Goal: Task Accomplishment & Management: Manage account settings

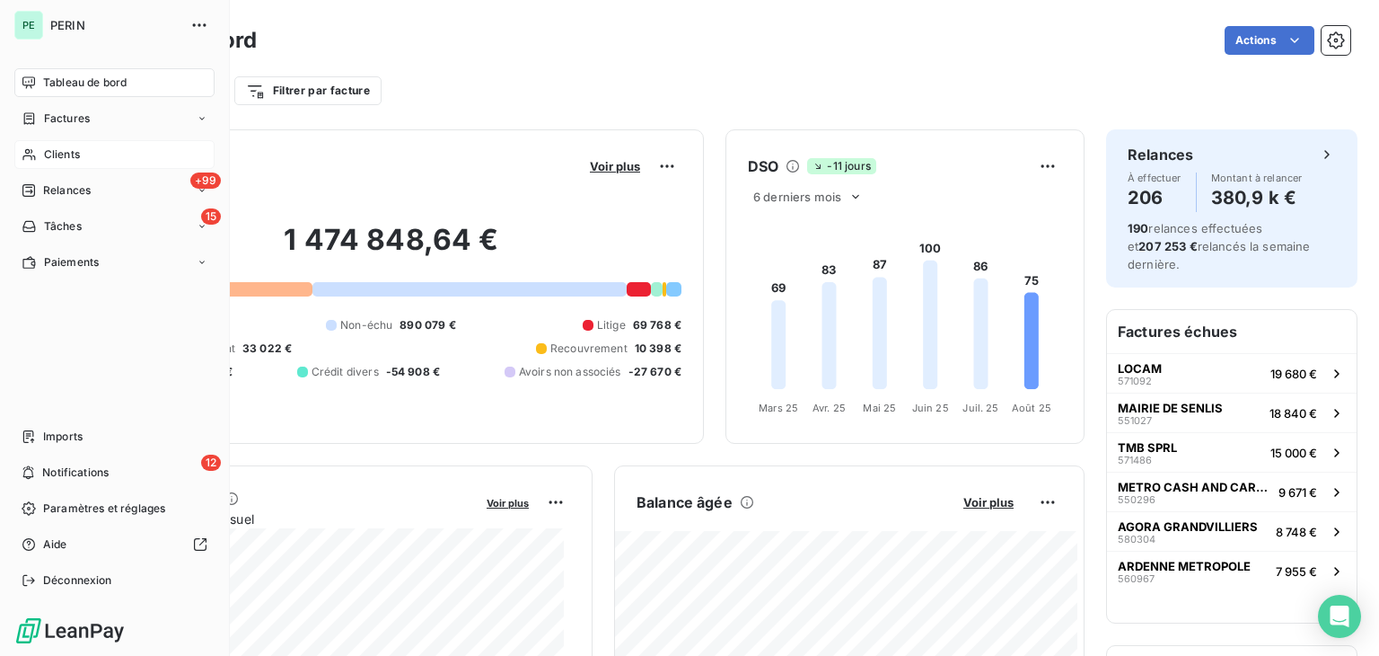
click at [48, 156] on span "Clients" at bounding box center [62, 154] width 36 height 16
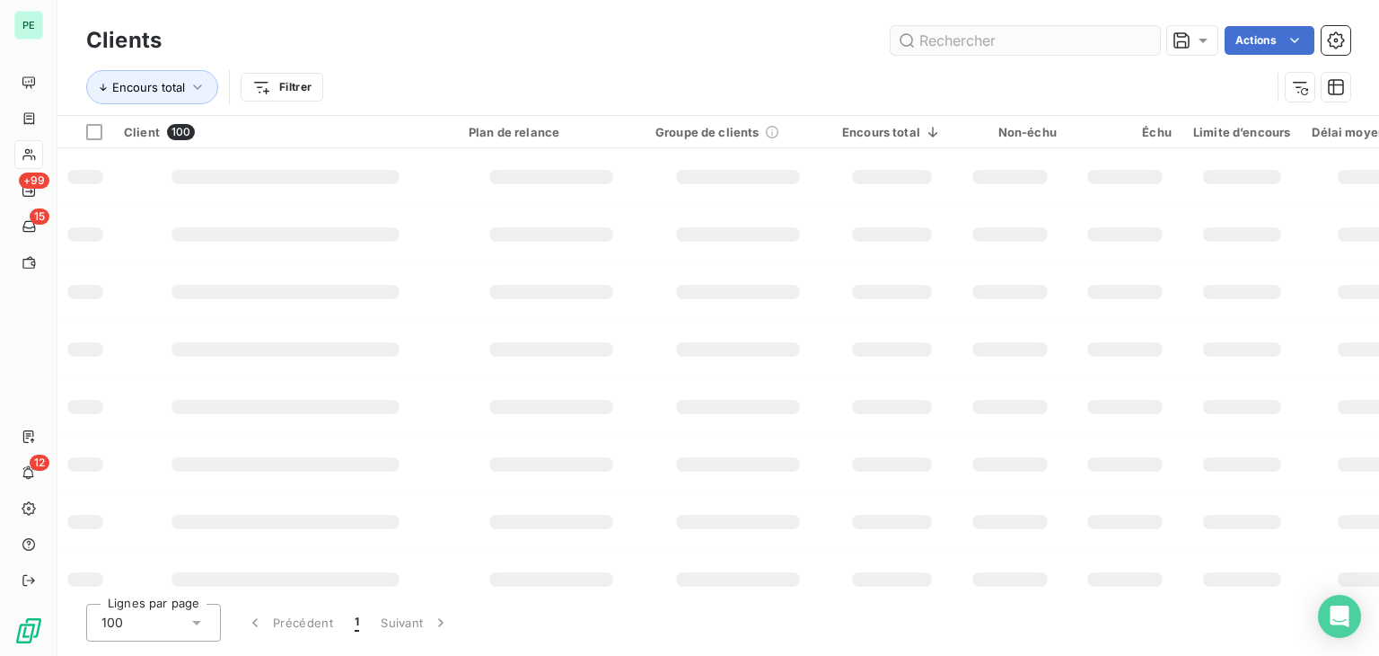
click at [966, 38] on input "text" at bounding box center [1025, 40] width 269 height 29
type input "cernay"
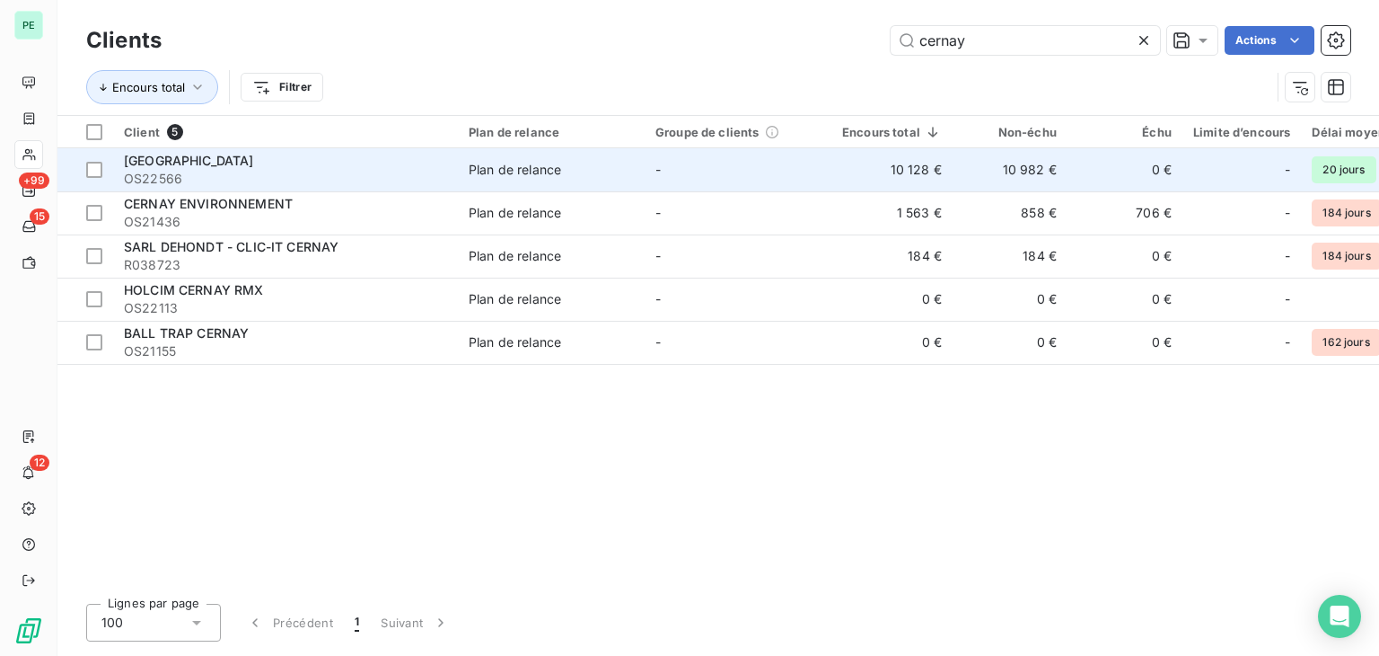
click at [384, 167] on div "MAIRIE DE CERNAY" at bounding box center [285, 161] width 323 height 18
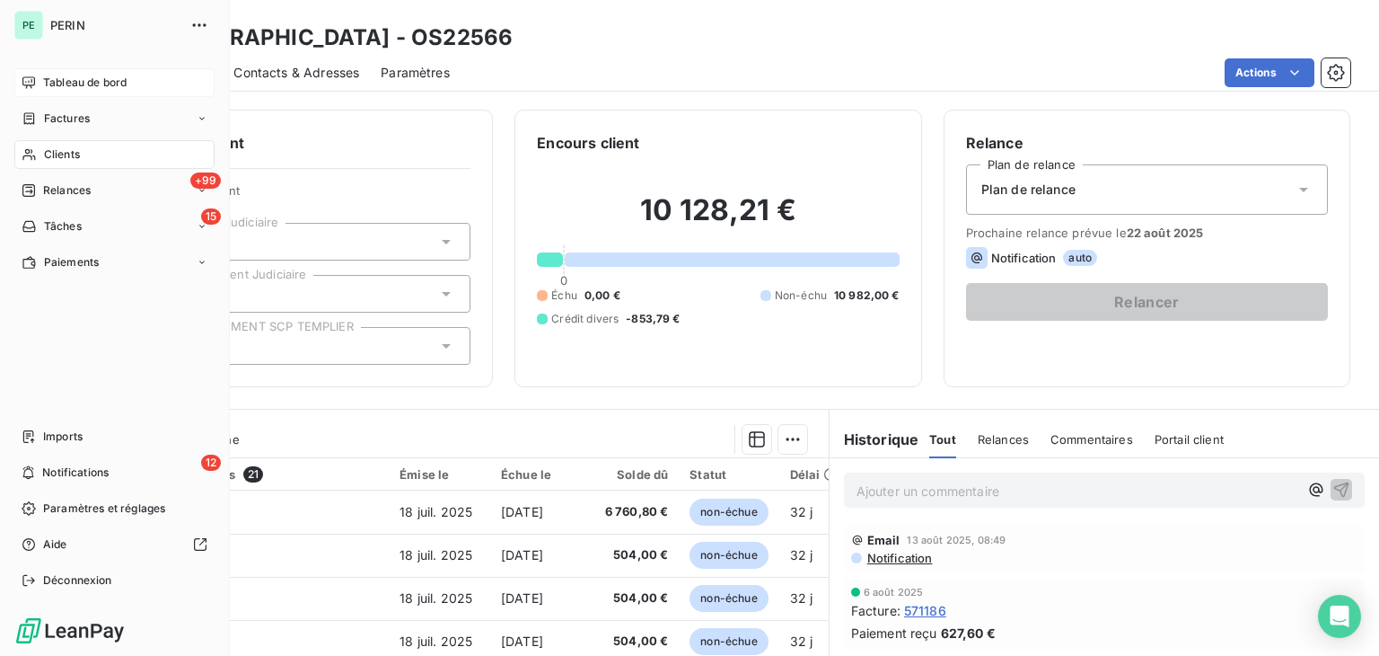
click at [38, 85] on div "Tableau de bord" at bounding box center [114, 82] width 200 height 29
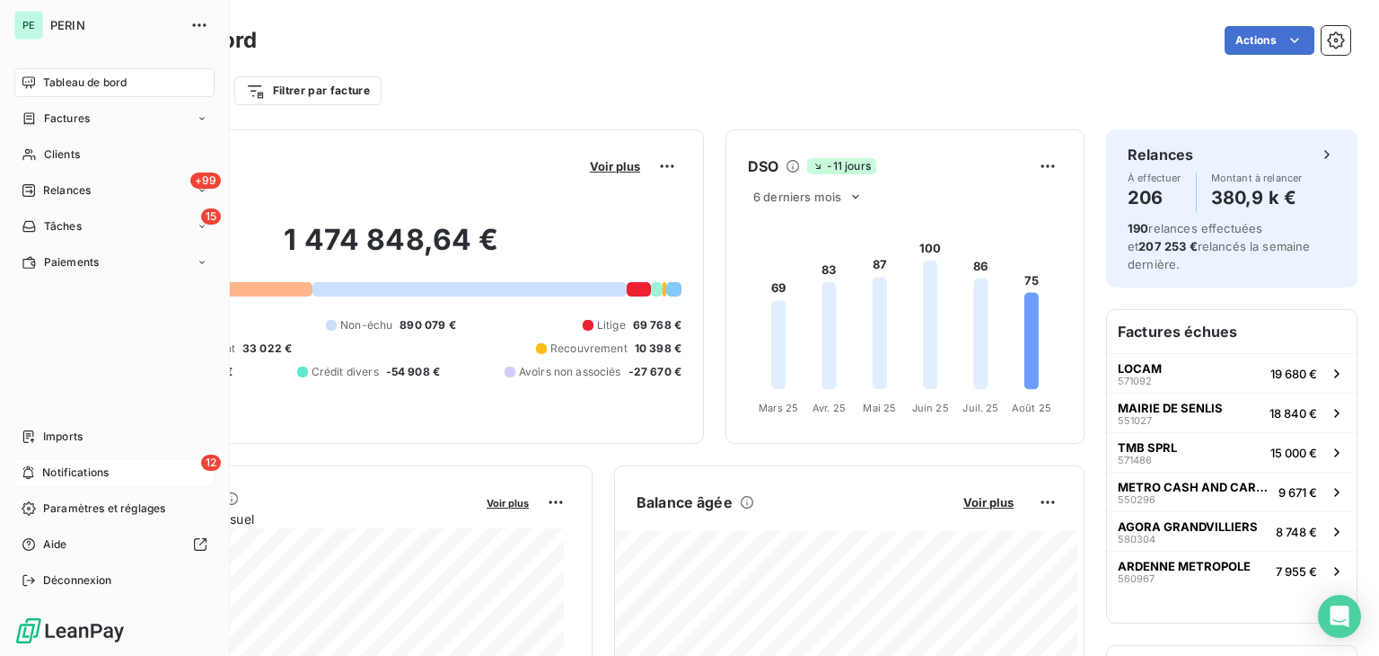
click at [43, 466] on span "Notifications" at bounding box center [75, 472] width 66 height 16
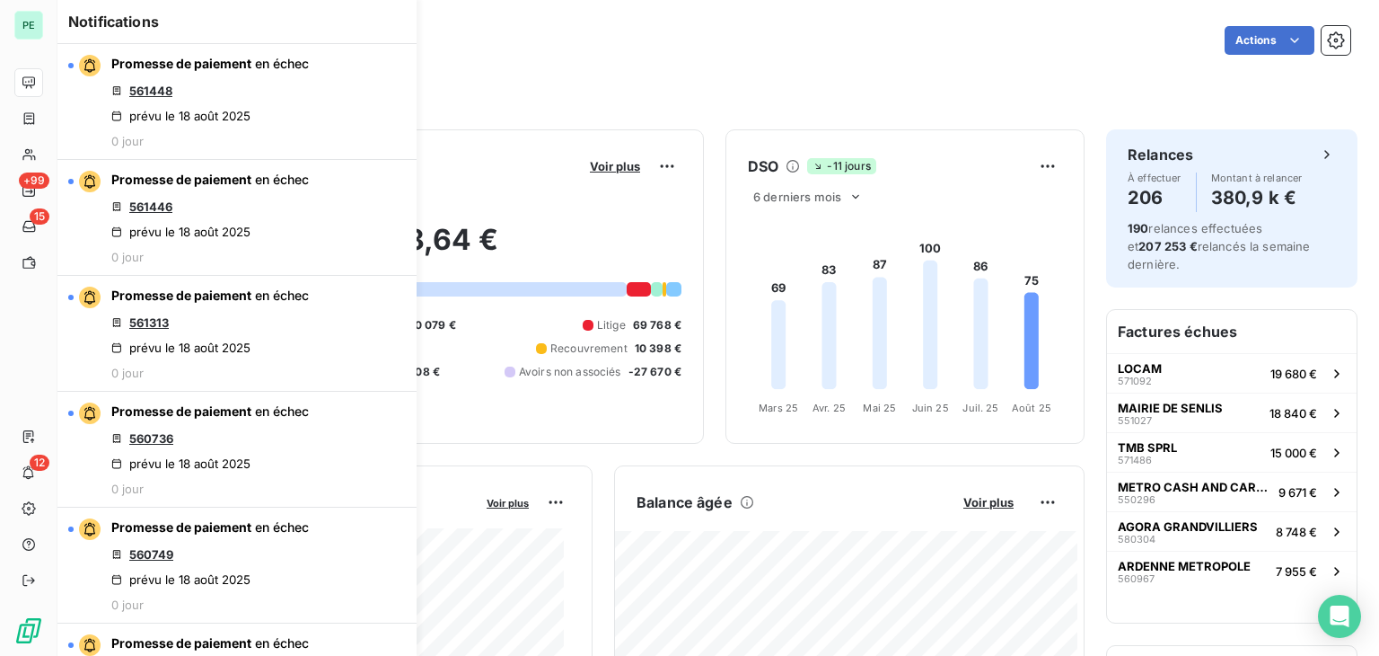
click at [540, 79] on div "Filtrer par client Filtrer par facture" at bounding box center [718, 91] width 1264 height 34
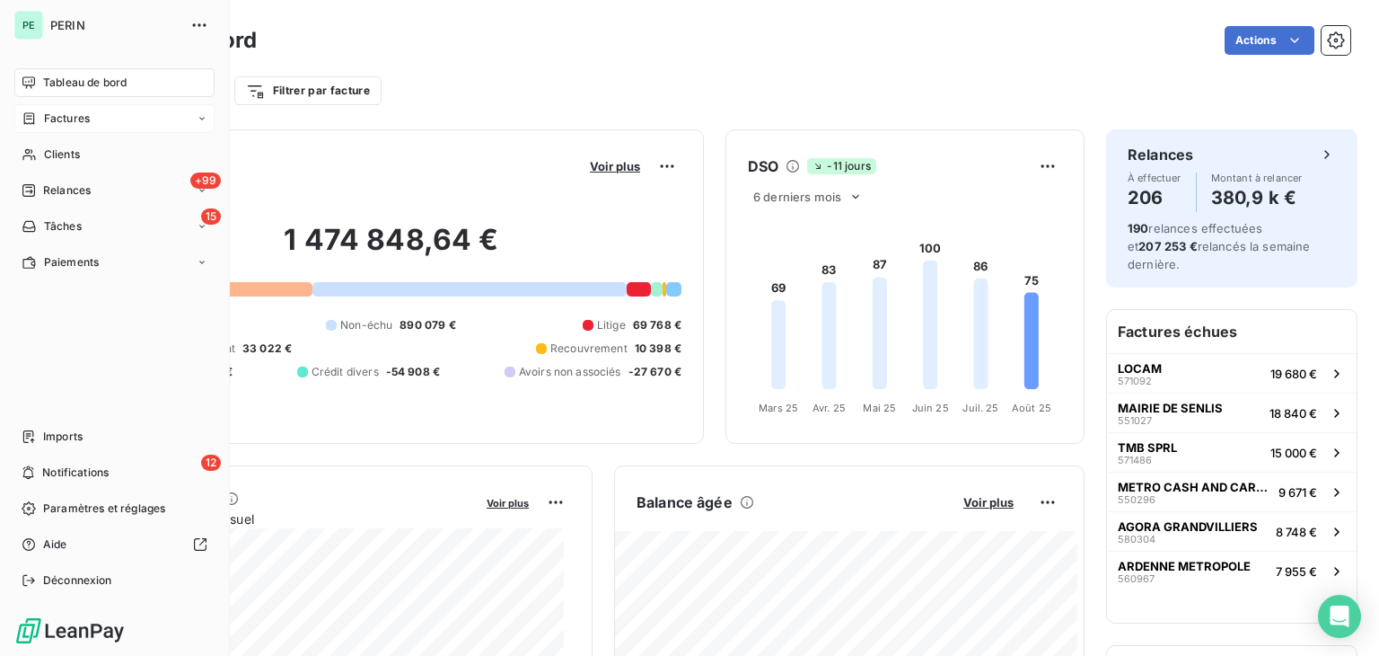
click at [57, 131] on div "Factures" at bounding box center [114, 118] width 200 height 29
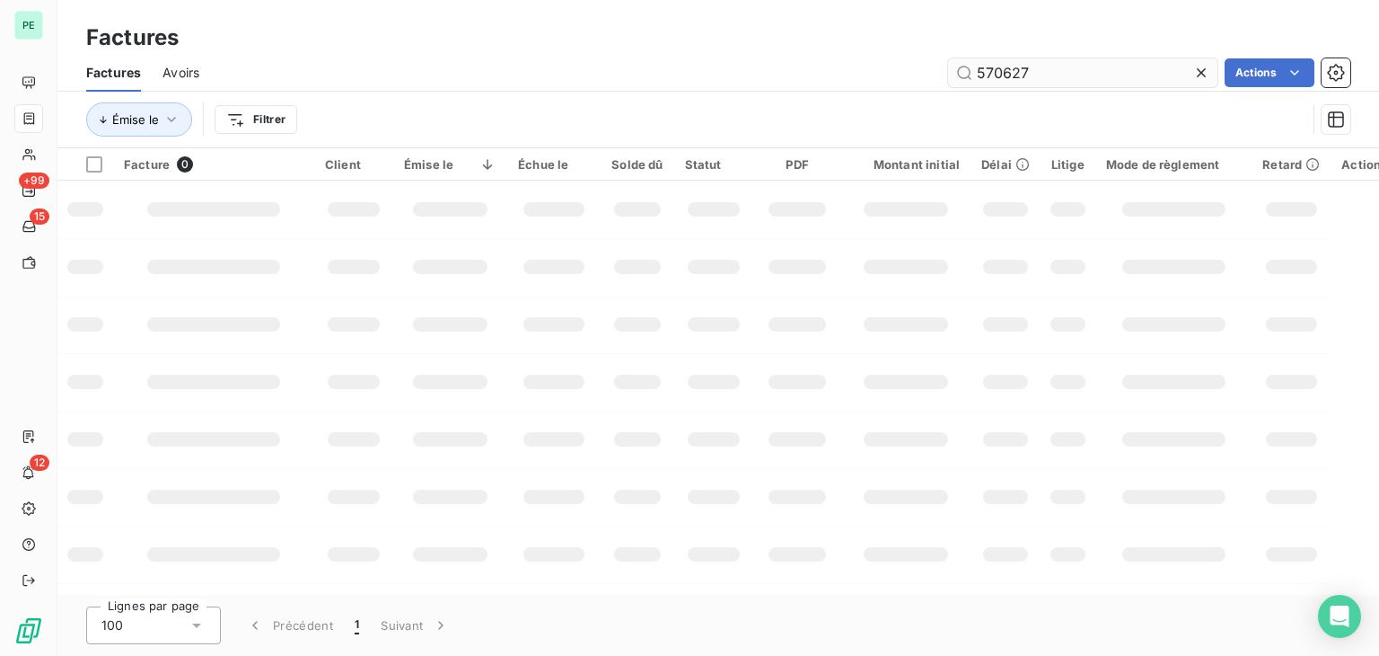
drag, startPoint x: 1078, startPoint y: 80, endPoint x: 994, endPoint y: 66, distance: 85.5
click at [994, 66] on input "570627" at bounding box center [1082, 72] width 269 height 29
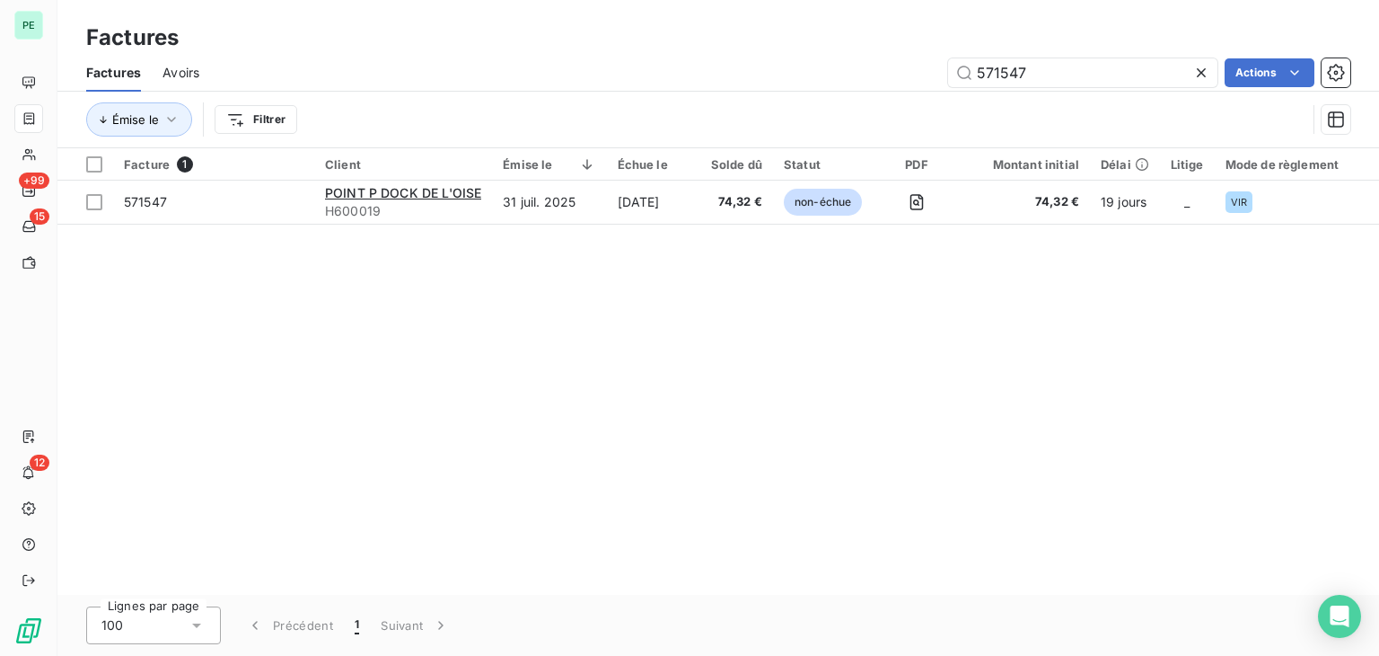
drag, startPoint x: 1106, startPoint y: 78, endPoint x: 792, endPoint y: 77, distance: 314.3
click at [792, 77] on div "571547 Actions" at bounding box center [786, 72] width 1130 height 29
type input "meyer"
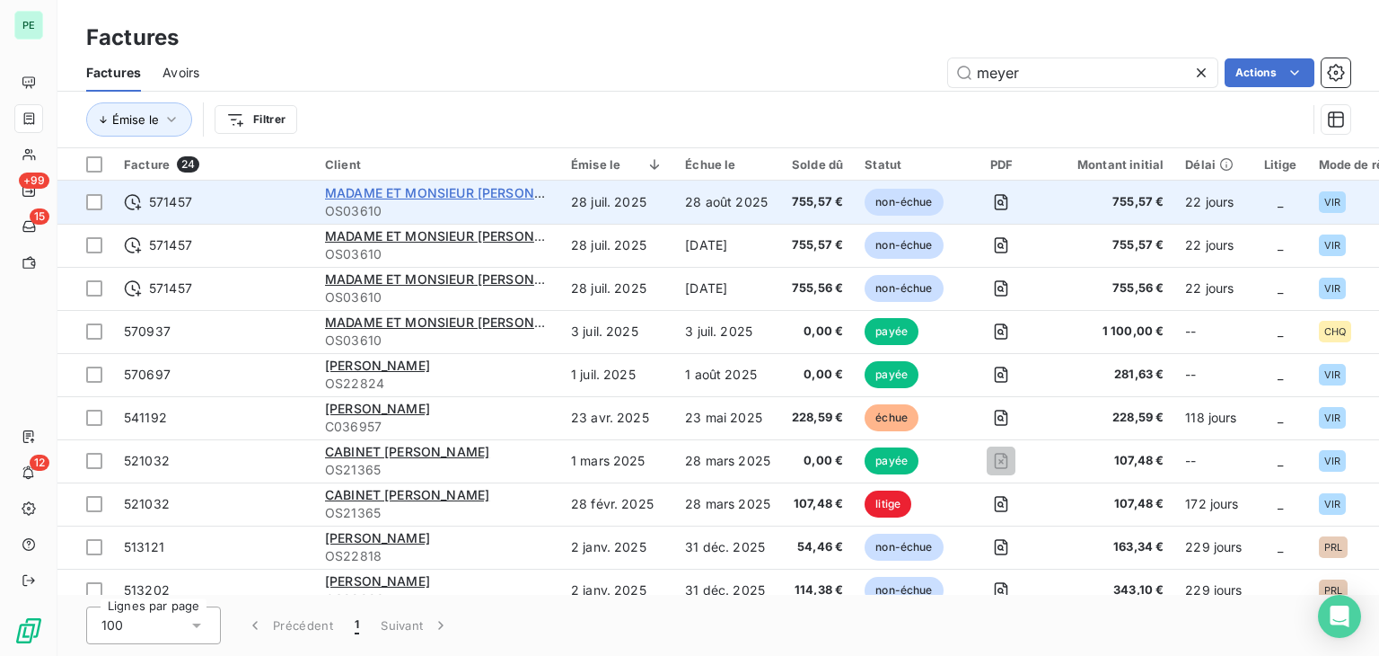
click at [492, 194] on span "MADAME ET MONSIEUR [PERSON_NAME]" at bounding box center [454, 192] width 258 height 15
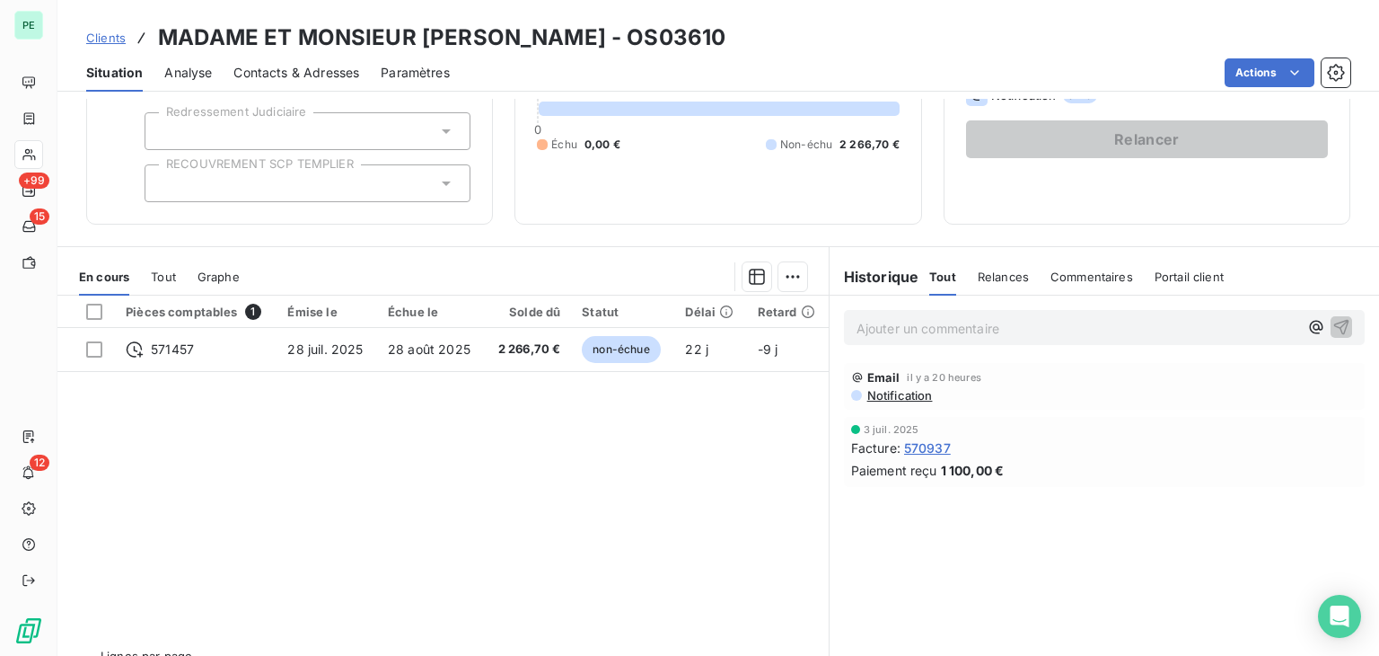
scroll to position [180, 0]
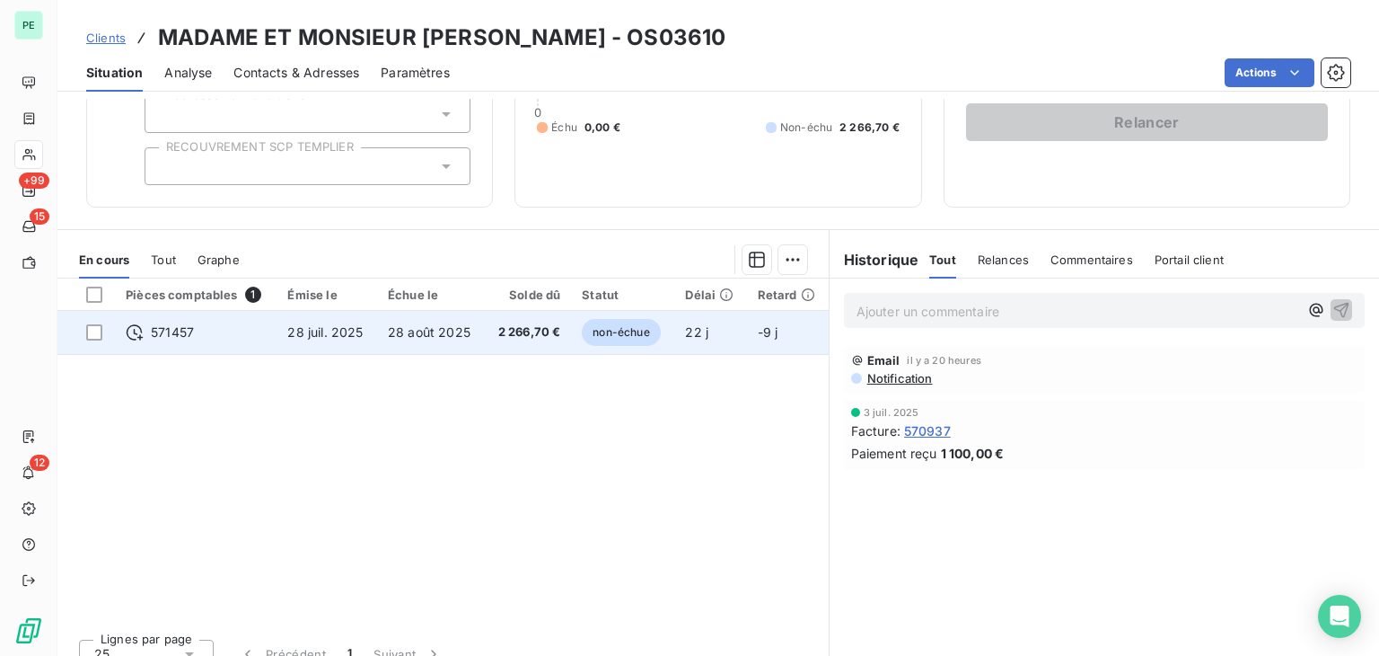
click at [140, 336] on icon at bounding box center [135, 332] width 17 height 16
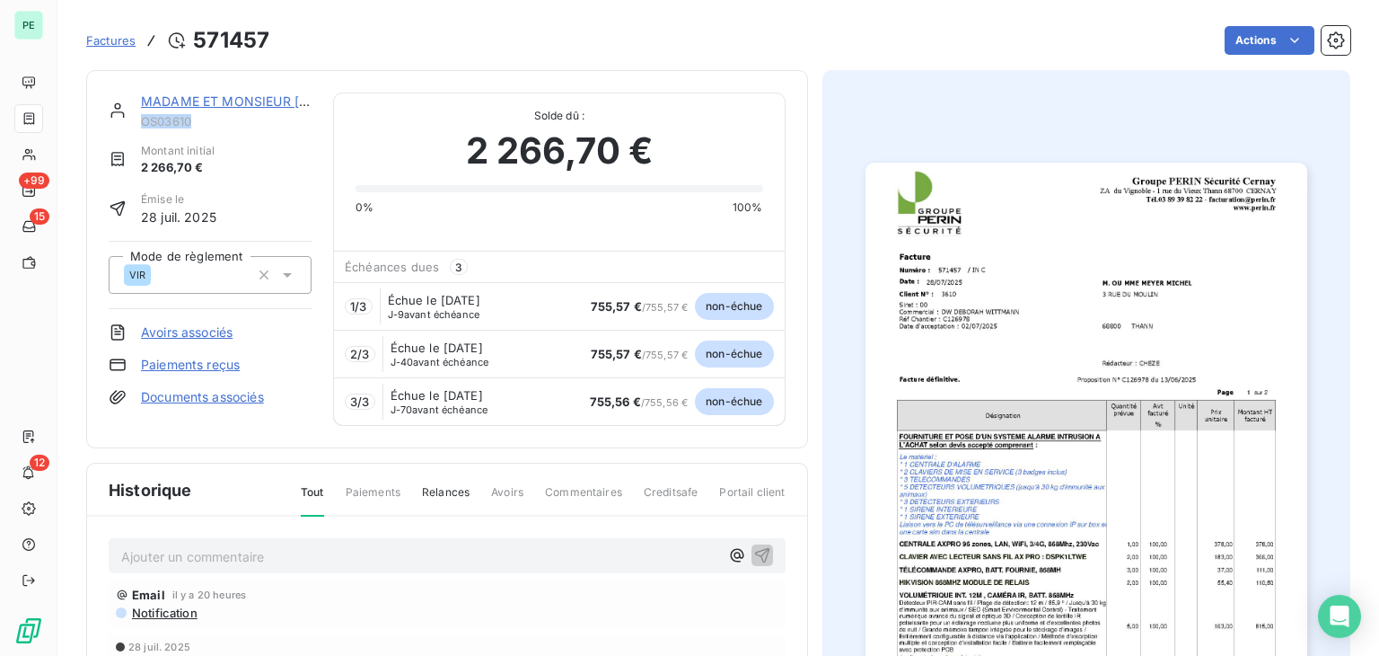
drag, startPoint x: 198, startPoint y: 122, endPoint x: 140, endPoint y: 127, distance: 57.6
click at [141, 127] on span "OS03610" at bounding box center [226, 121] width 171 height 14
copy span "OS03610"
click at [229, 107] on link "MADAME ET MONSIEUR [PERSON_NAME]" at bounding box center [270, 100] width 259 height 15
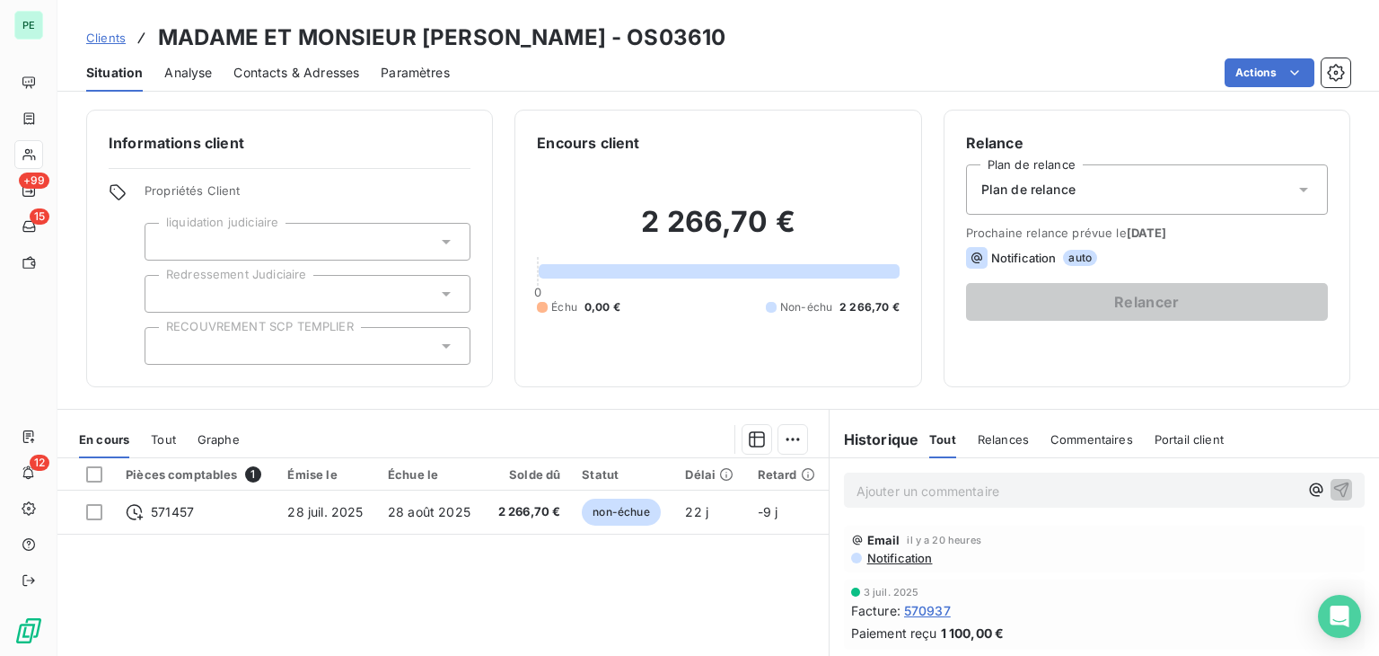
click at [912, 486] on p "Ajouter un commentaire ﻿" at bounding box center [1078, 491] width 442 height 22
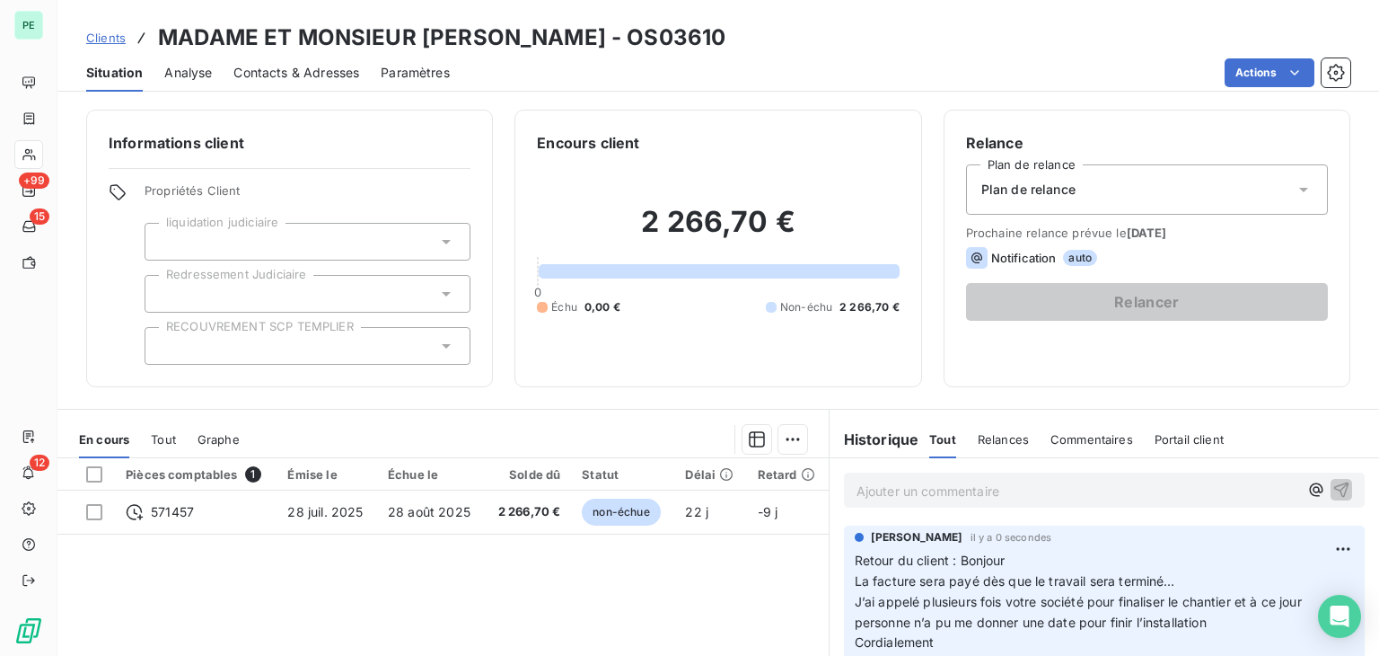
scroll to position [201, 0]
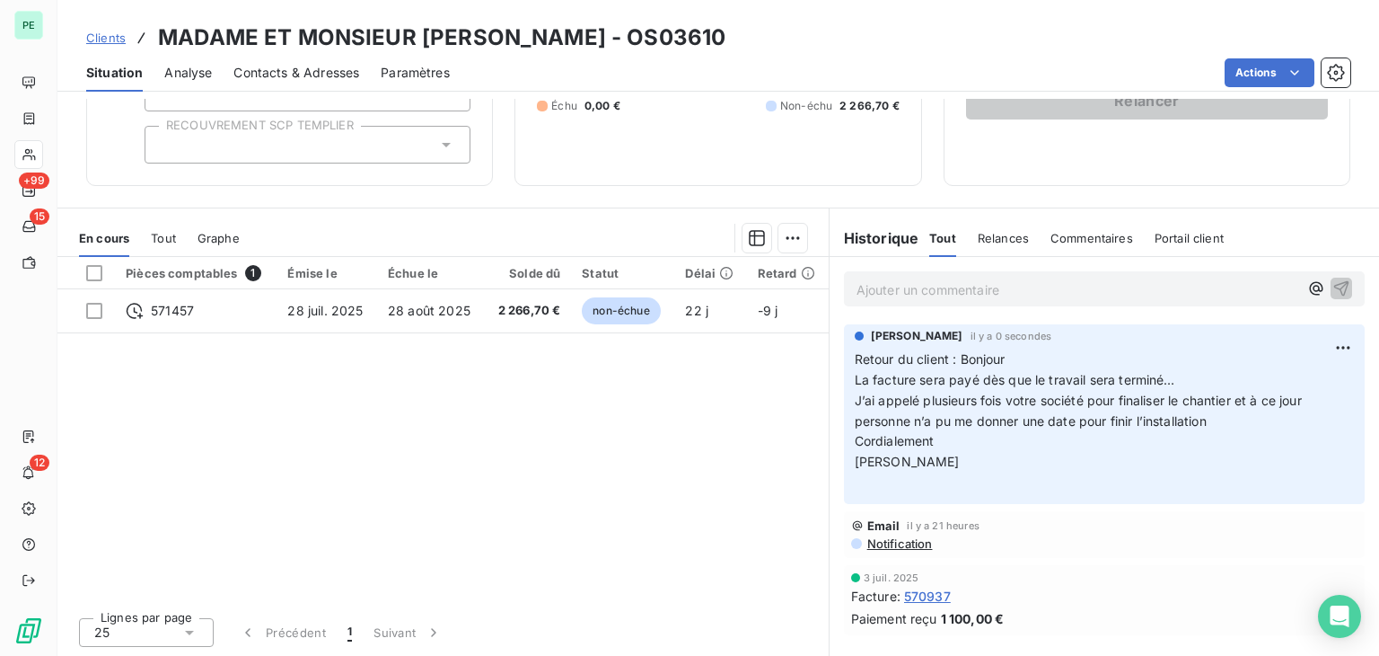
click at [923, 295] on p "Ajouter un commentaire ﻿" at bounding box center [1078, 289] width 442 height 22
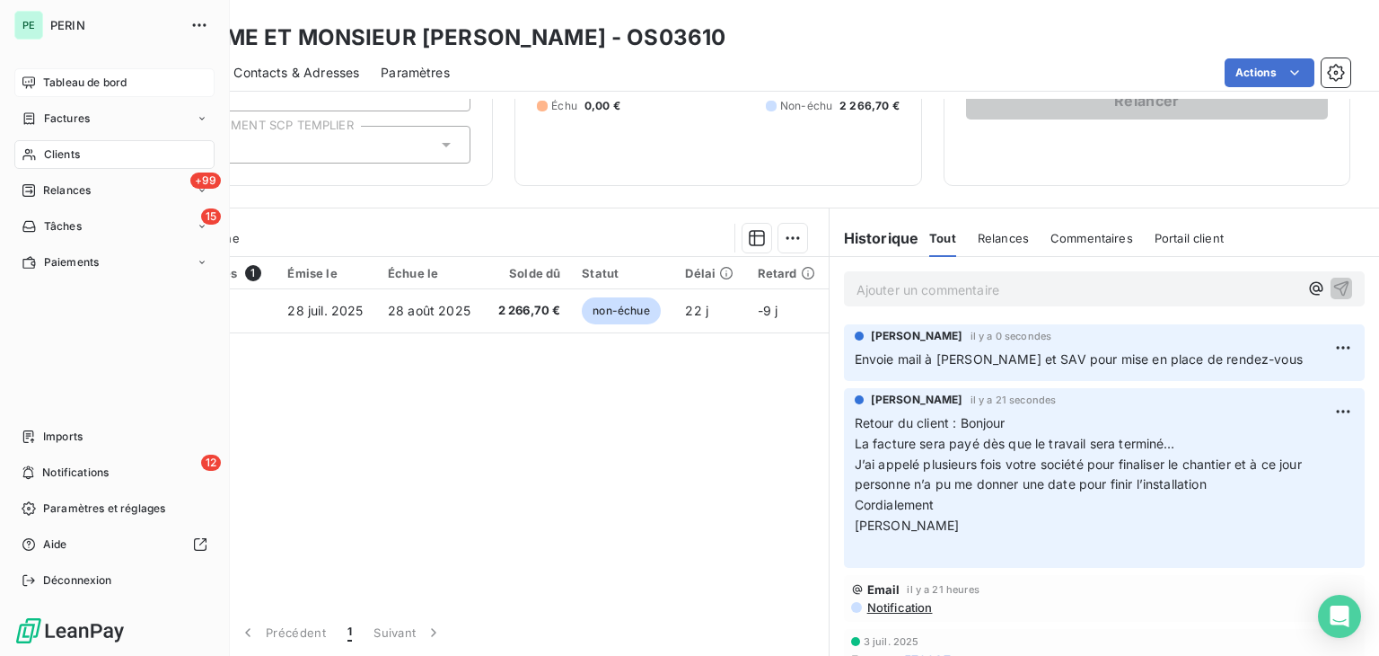
click at [16, 91] on div "Tableau de bord" at bounding box center [114, 82] width 200 height 29
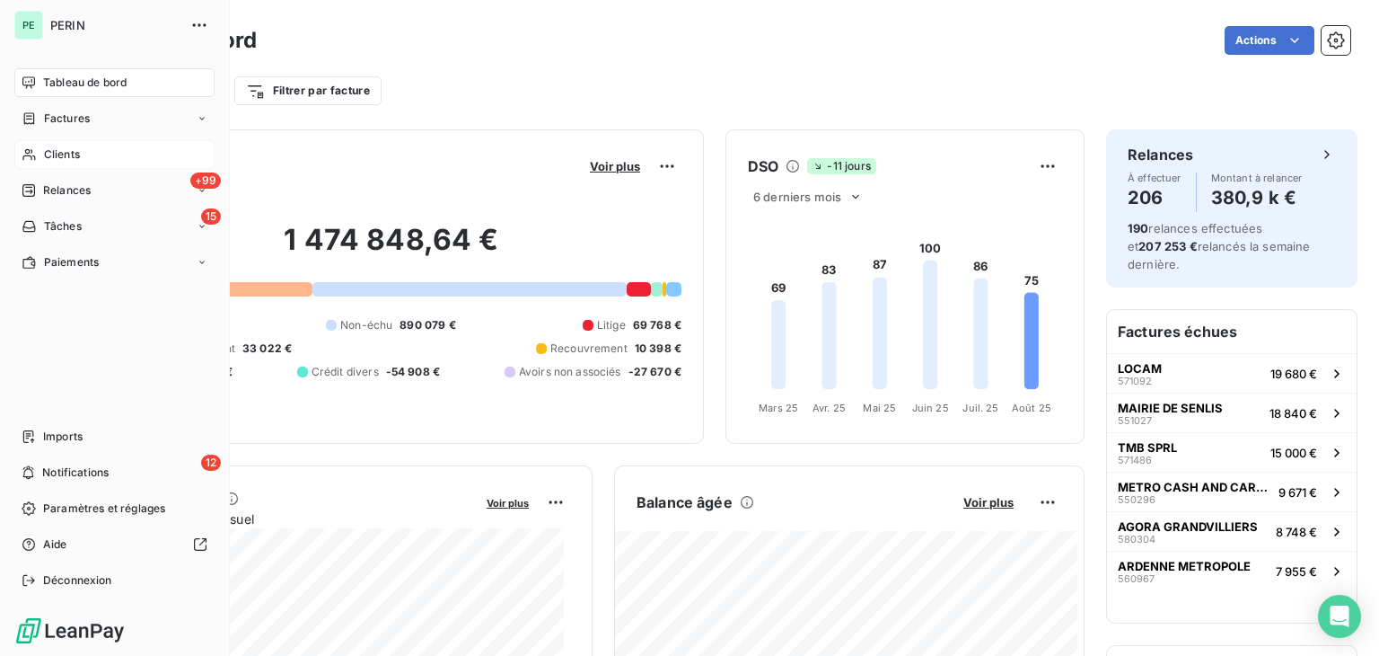
click at [47, 158] on span "Clients" at bounding box center [62, 154] width 36 height 16
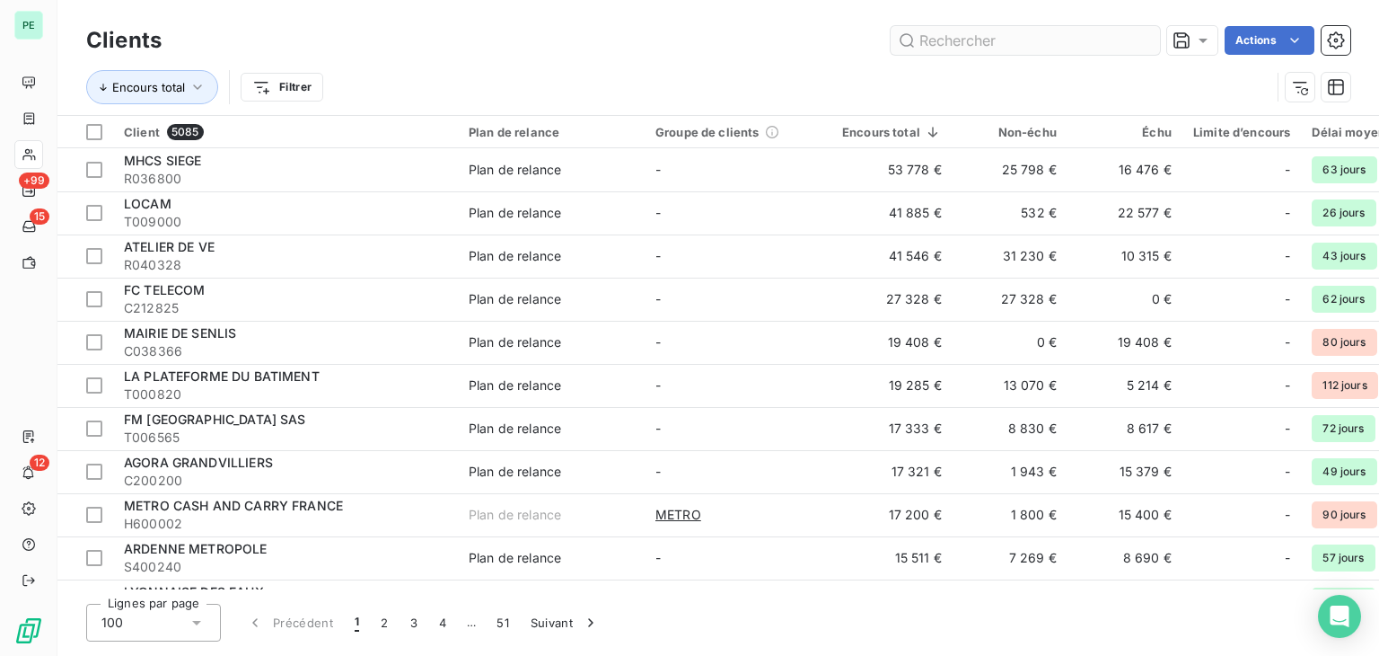
click at [957, 37] on input "text" at bounding box center [1025, 40] width 269 height 29
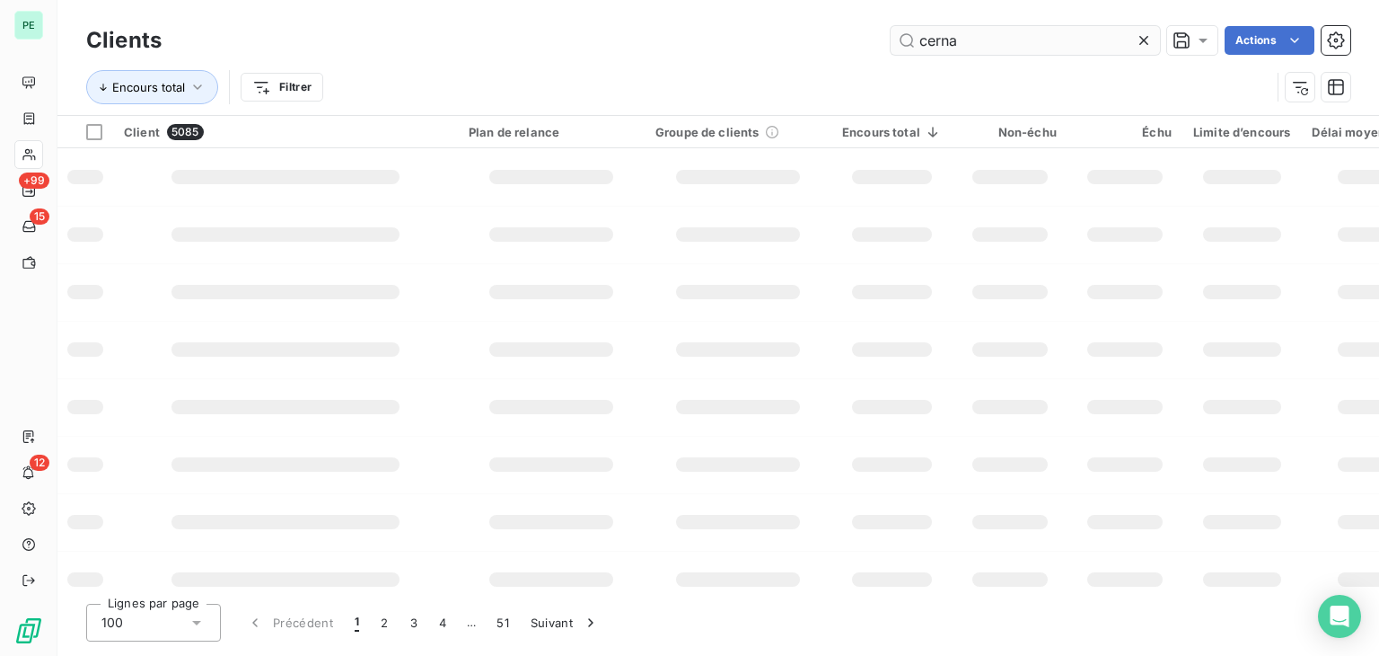
type input "cernay"
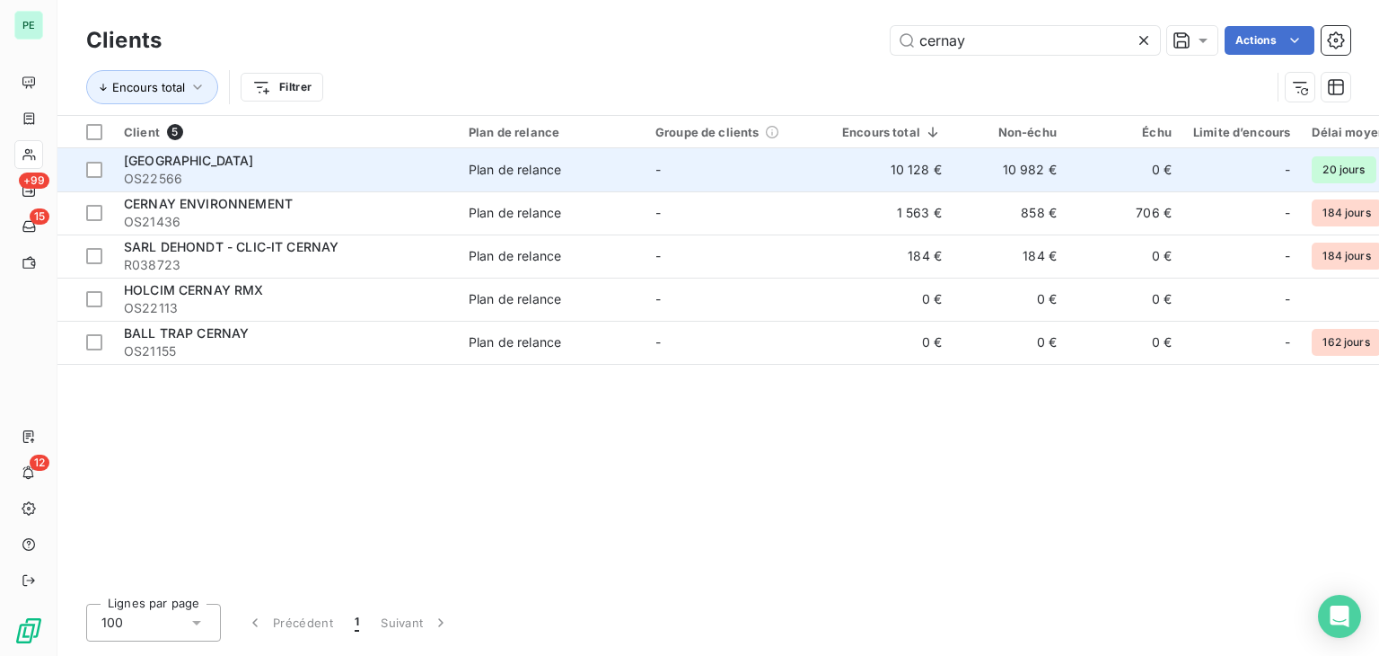
click at [427, 168] on div "MAIRIE DE CERNAY" at bounding box center [285, 161] width 323 height 18
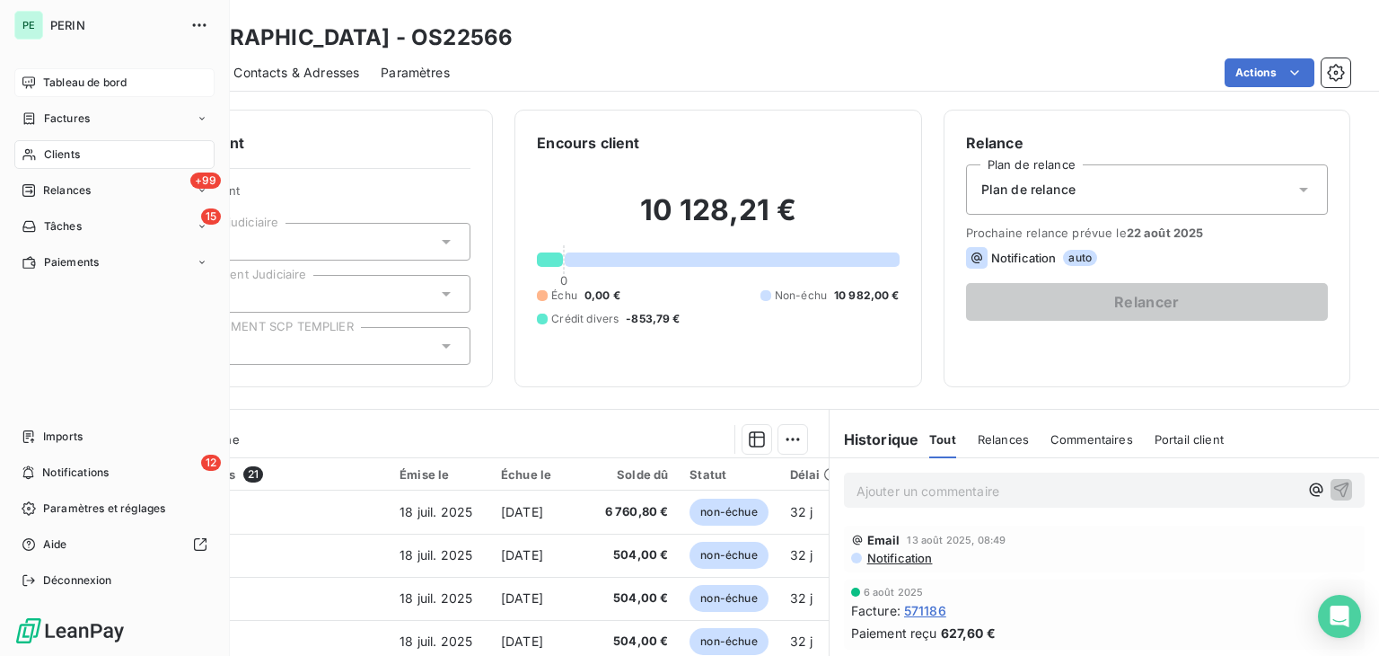
click at [49, 87] on span "Tableau de bord" at bounding box center [85, 83] width 84 height 16
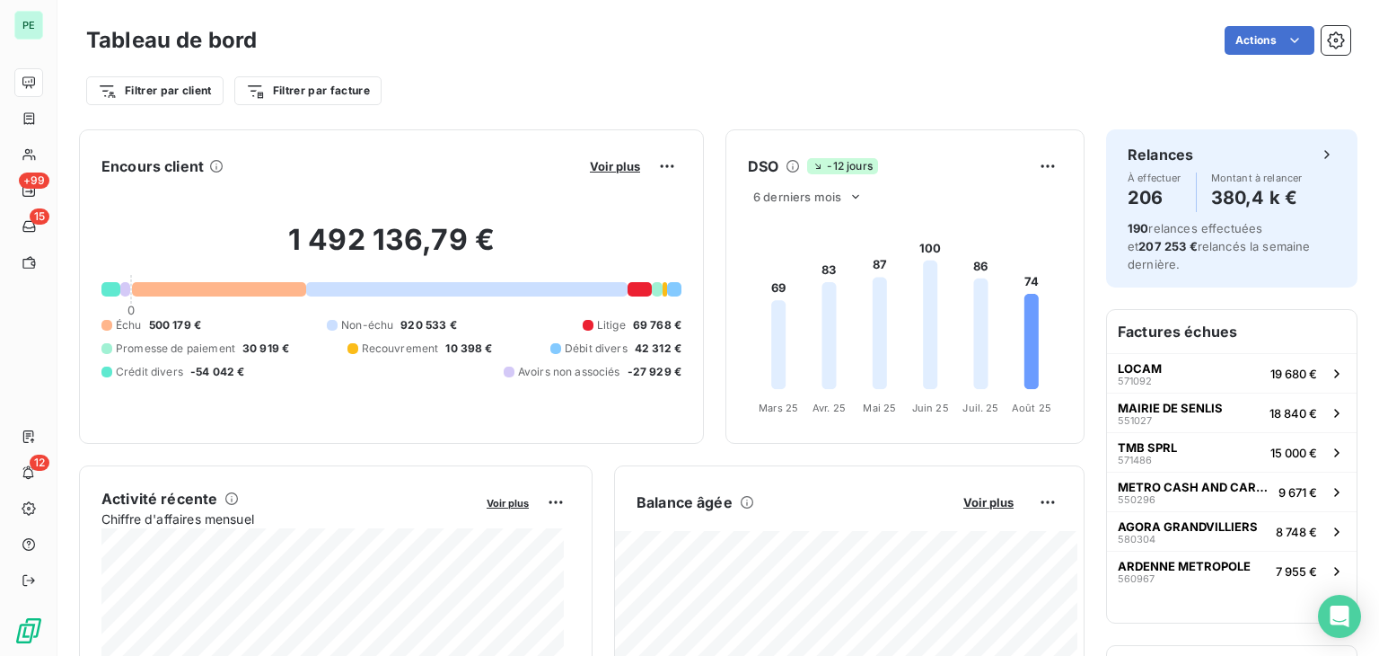
click at [944, 253] on foreignobject at bounding box center [904, 314] width 357 height 214
click at [183, 372] on span "Crédit divers" at bounding box center [149, 372] width 67 height 16
click at [598, 166] on span "Voir plus" at bounding box center [615, 166] width 50 height 14
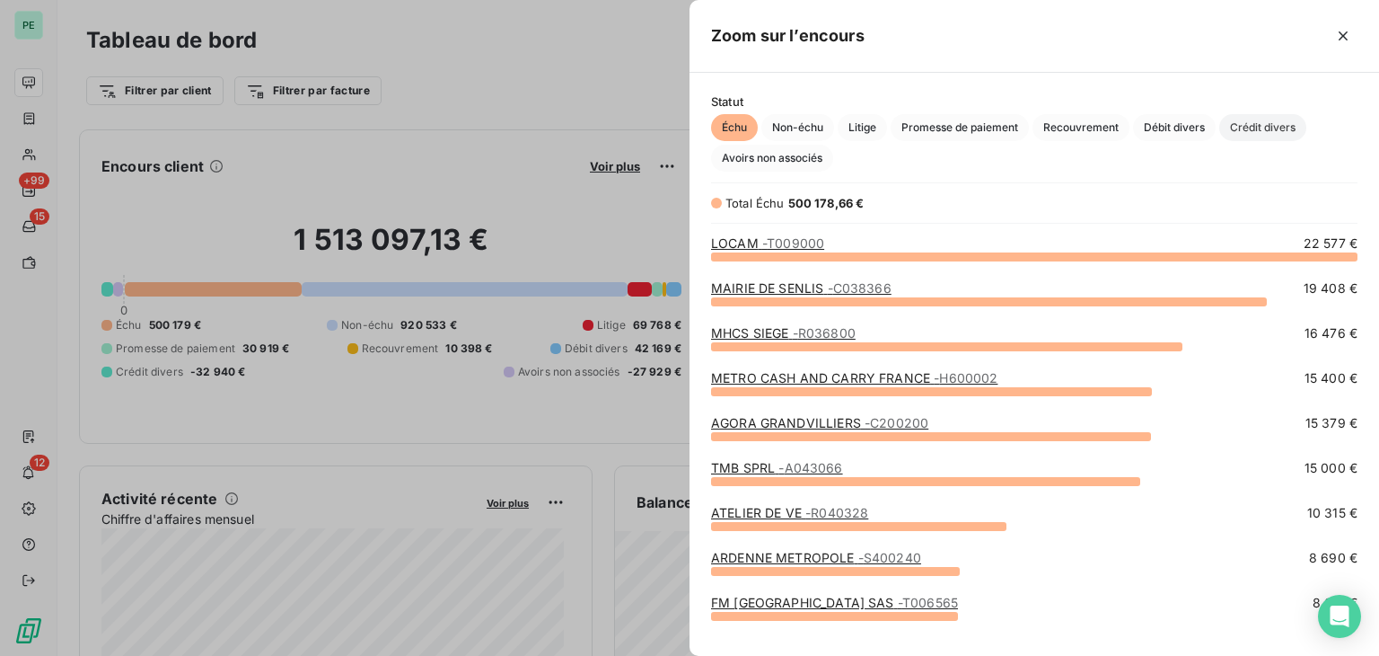
scroll to position [385, 675]
click at [1264, 136] on span "Crédit divers" at bounding box center [1262, 127] width 87 height 27
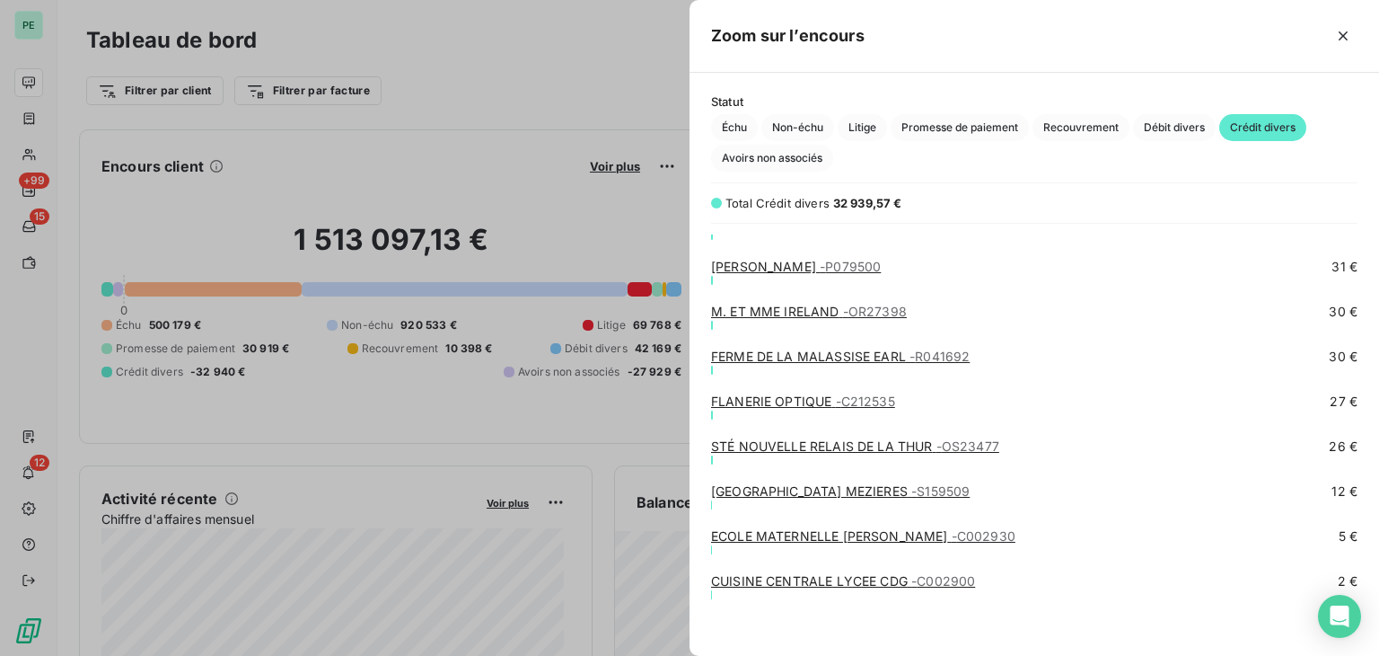
scroll to position [2181, 0]
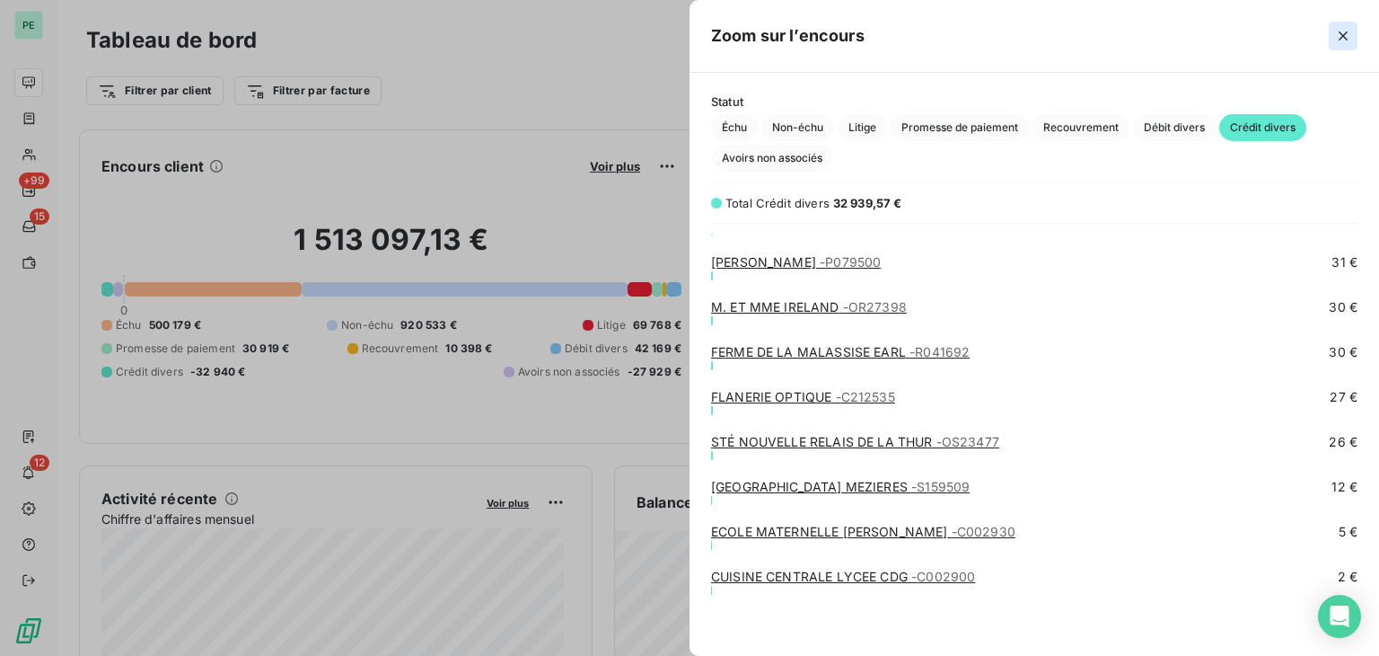
click at [1335, 41] on icon "button" at bounding box center [1343, 36] width 18 height 18
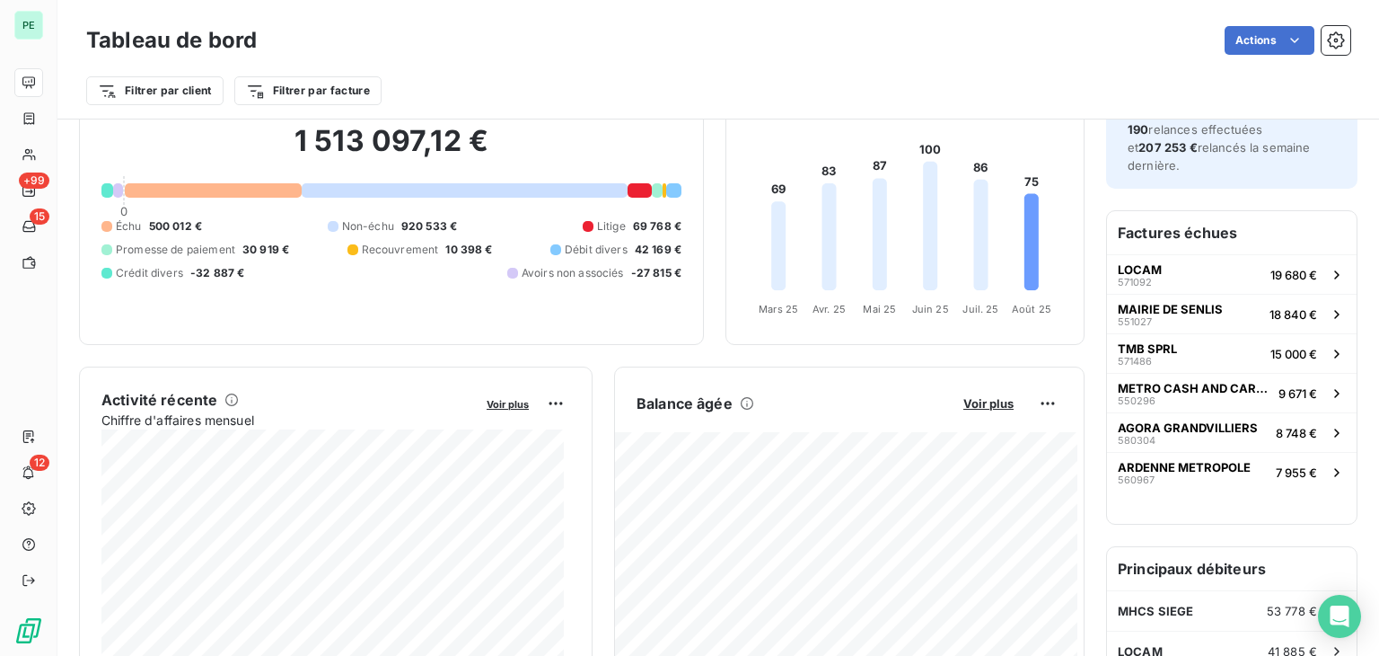
scroll to position [0, 0]
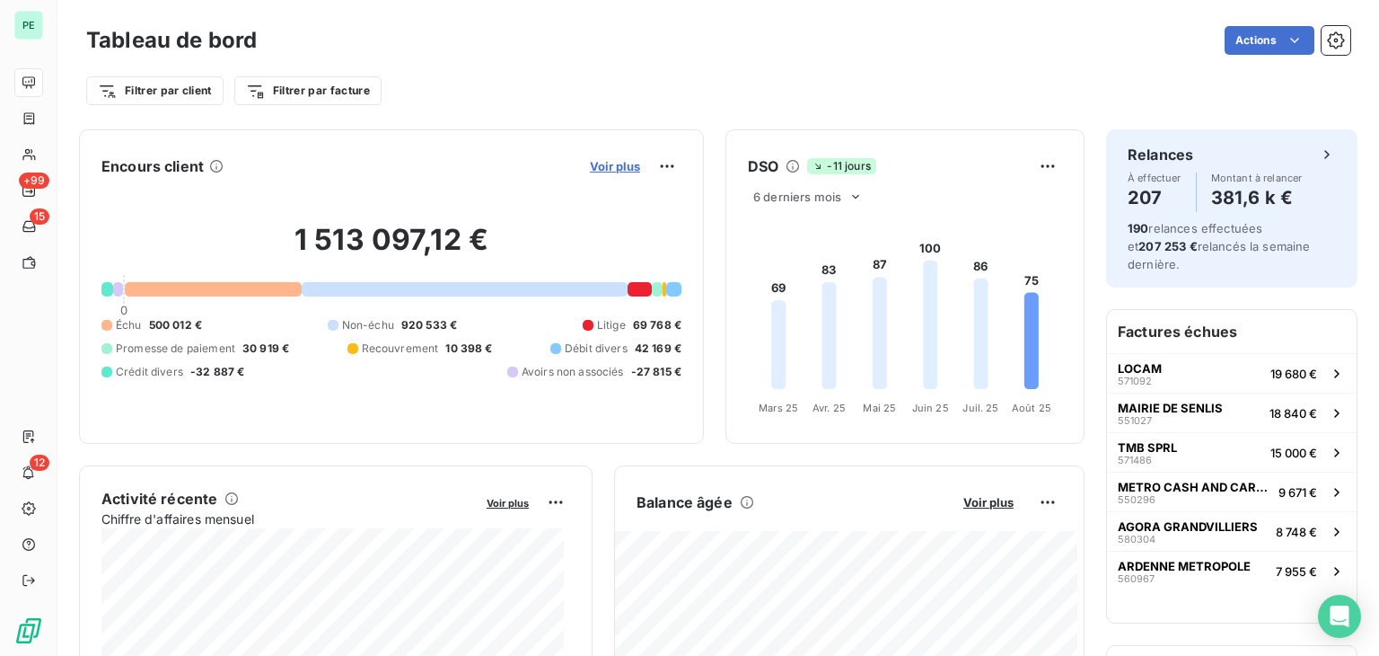
click at [602, 160] on span "Voir plus" at bounding box center [615, 166] width 50 height 14
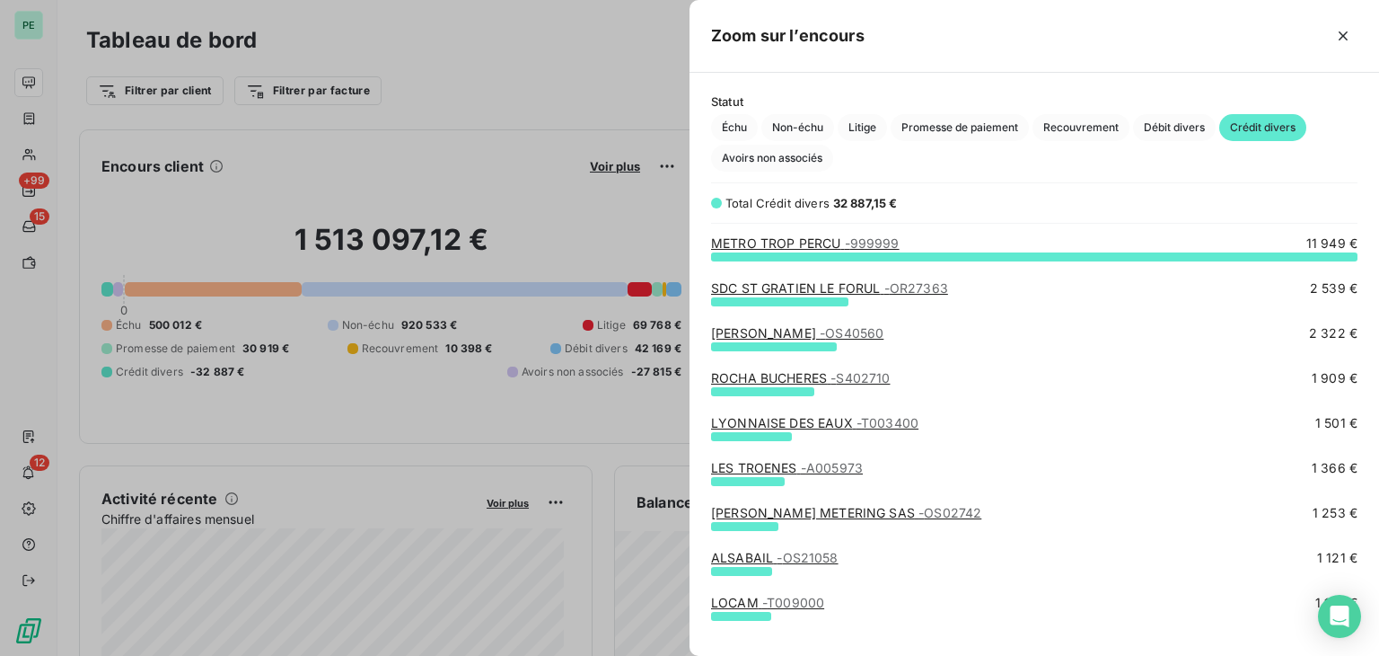
scroll to position [385, 675]
click at [967, 132] on span "Promesse de paiement" at bounding box center [960, 127] width 138 height 27
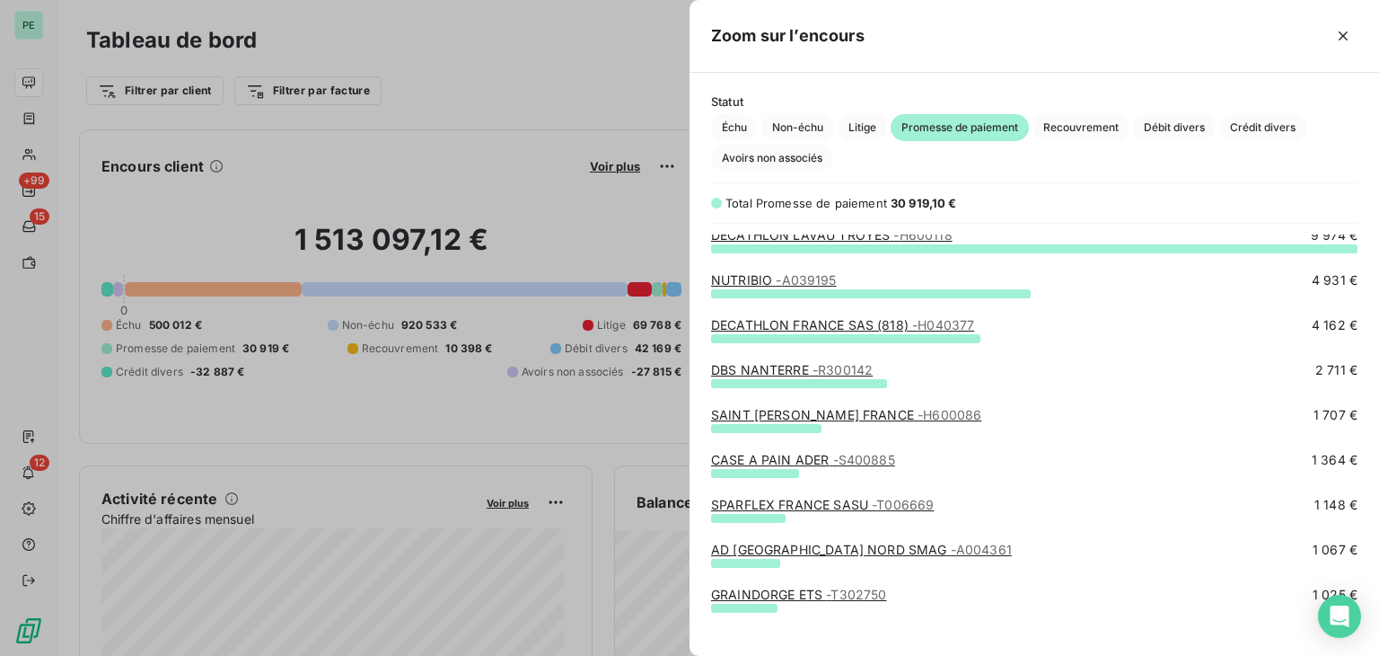
scroll to position [0, 0]
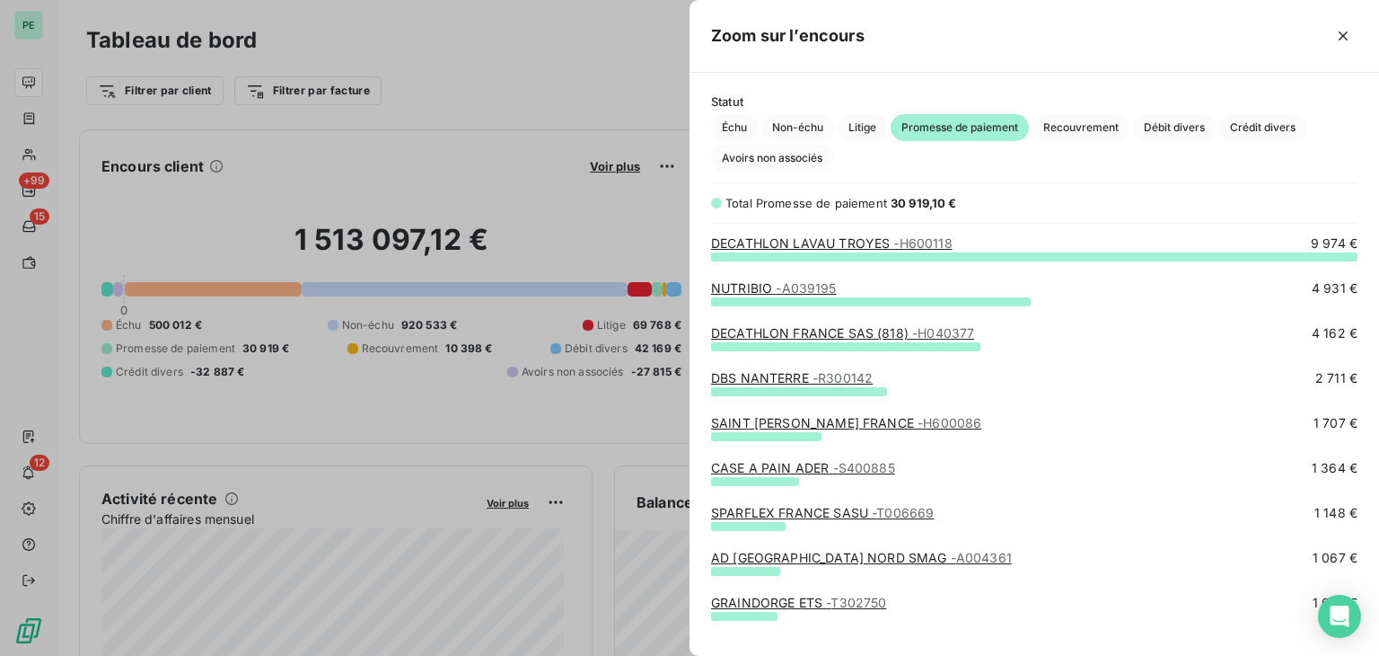
click at [569, 86] on div at bounding box center [689, 328] width 1379 height 656
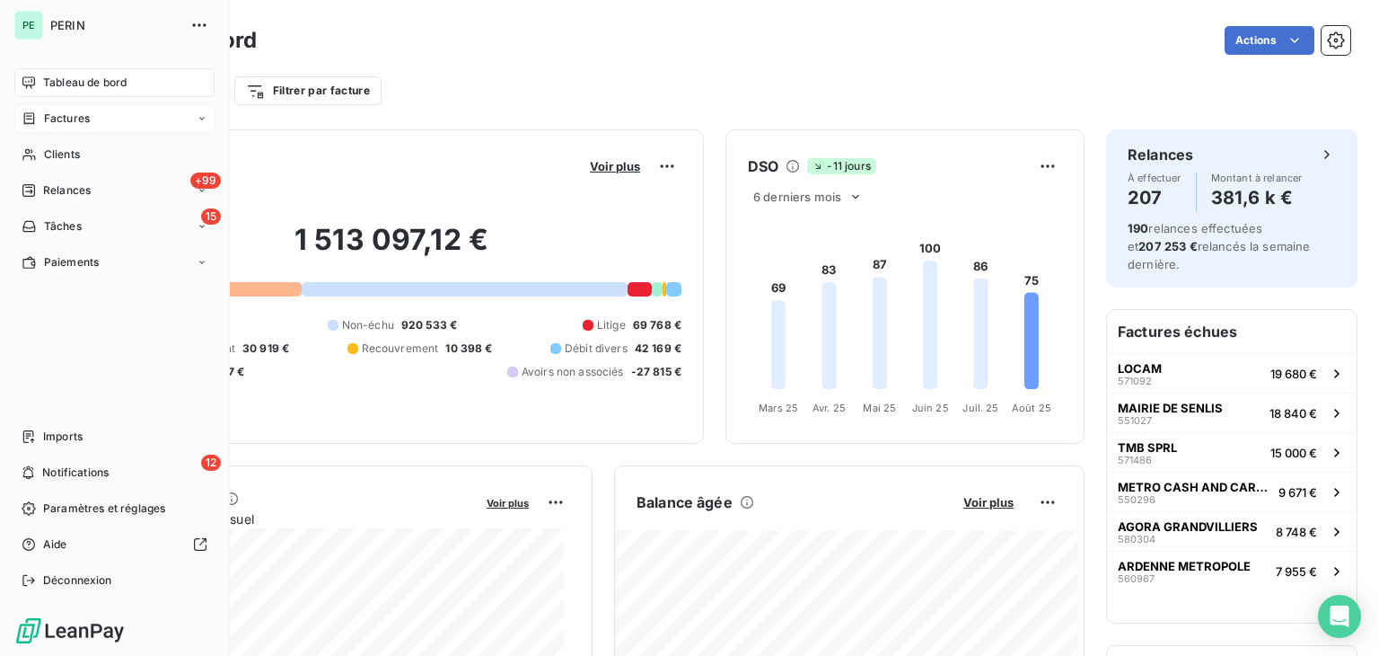
click at [70, 122] on span "Factures" at bounding box center [67, 118] width 46 height 16
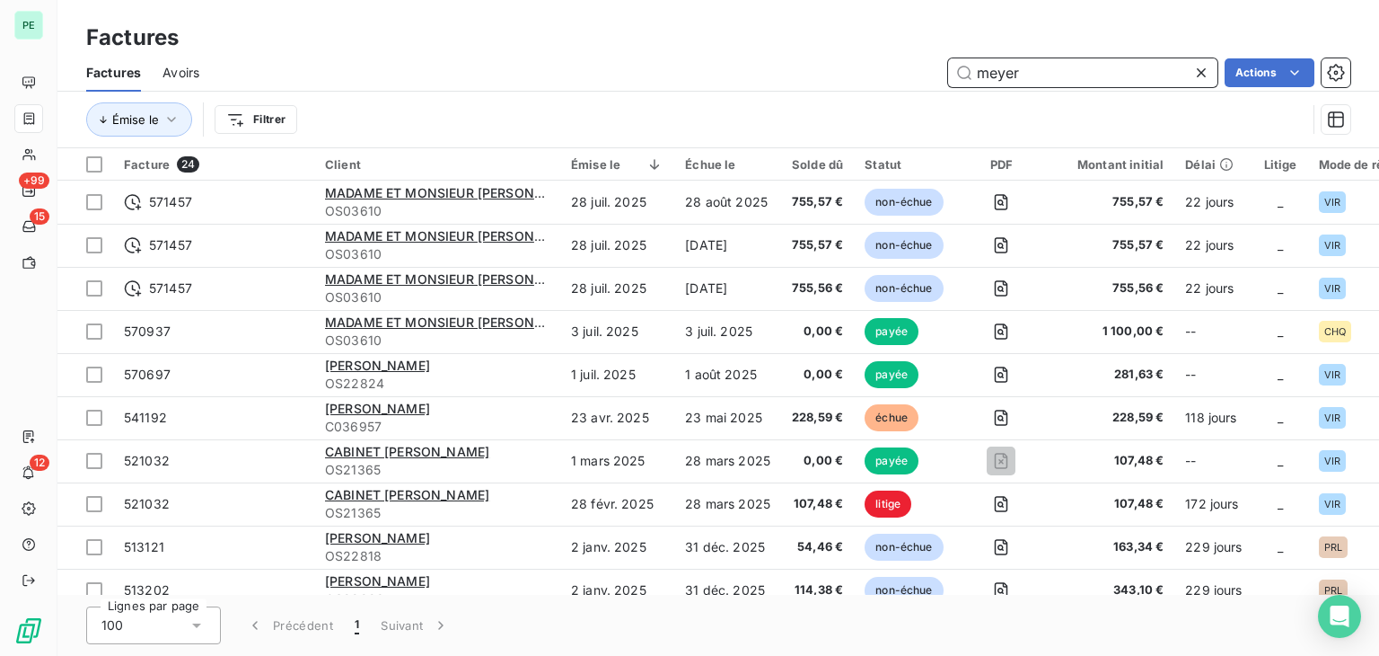
drag, startPoint x: 1040, startPoint y: 68, endPoint x: 929, endPoint y: 72, distance: 111.4
click at [929, 72] on div "meyer Actions" at bounding box center [786, 72] width 1130 height 29
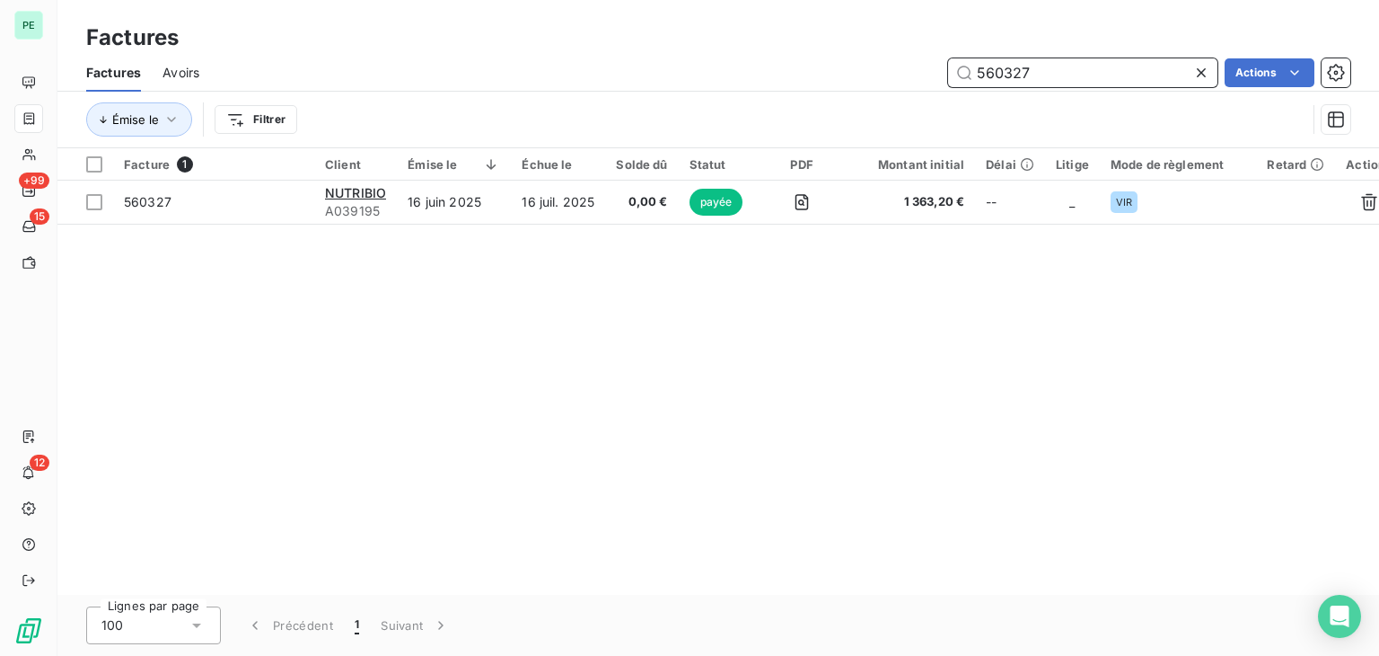
drag, startPoint x: 1076, startPoint y: 84, endPoint x: 956, endPoint y: 81, distance: 119.5
click at [956, 81] on input "560327" at bounding box center [1082, 72] width 269 height 29
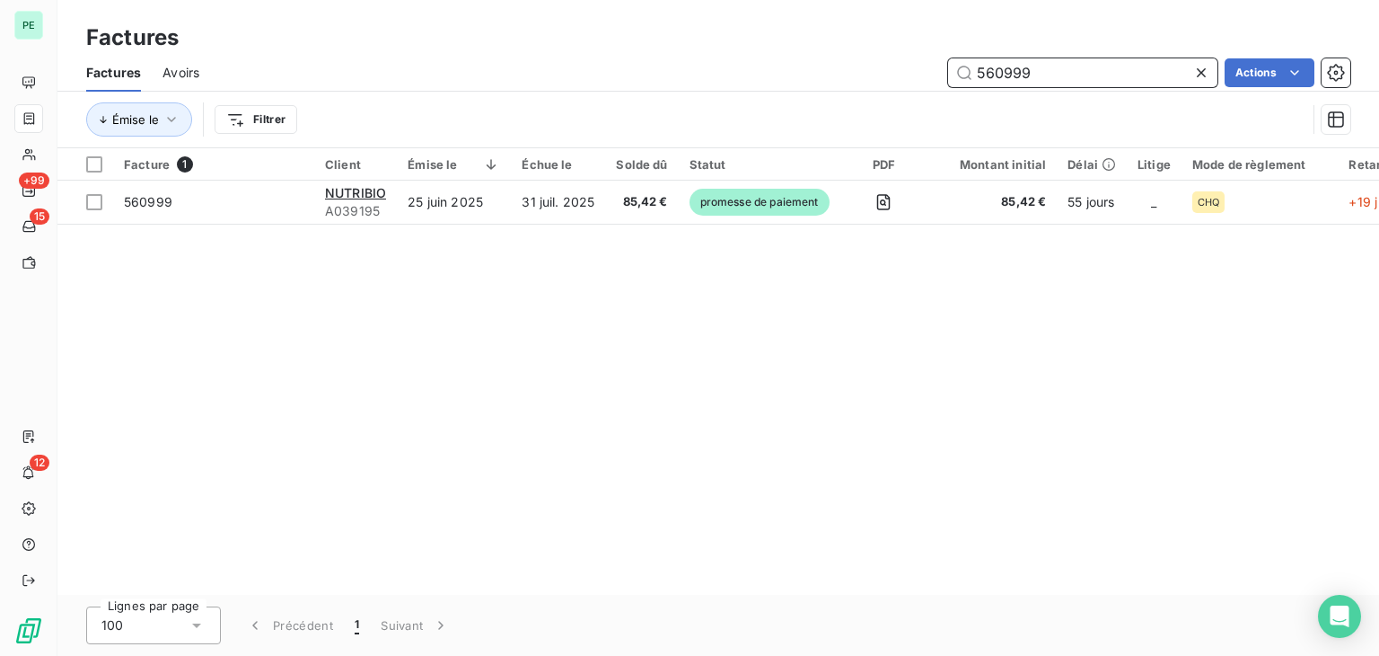
drag, startPoint x: 1050, startPoint y: 72, endPoint x: 919, endPoint y: 72, distance: 131.1
click at [919, 72] on div "560999 Actions" at bounding box center [786, 72] width 1130 height 29
drag, startPoint x: 1062, startPoint y: 71, endPoint x: 909, endPoint y: 72, distance: 153.6
click at [909, 72] on div "570064 Actions" at bounding box center [786, 72] width 1130 height 29
drag, startPoint x: 1047, startPoint y: 78, endPoint x: 946, endPoint y: 73, distance: 101.6
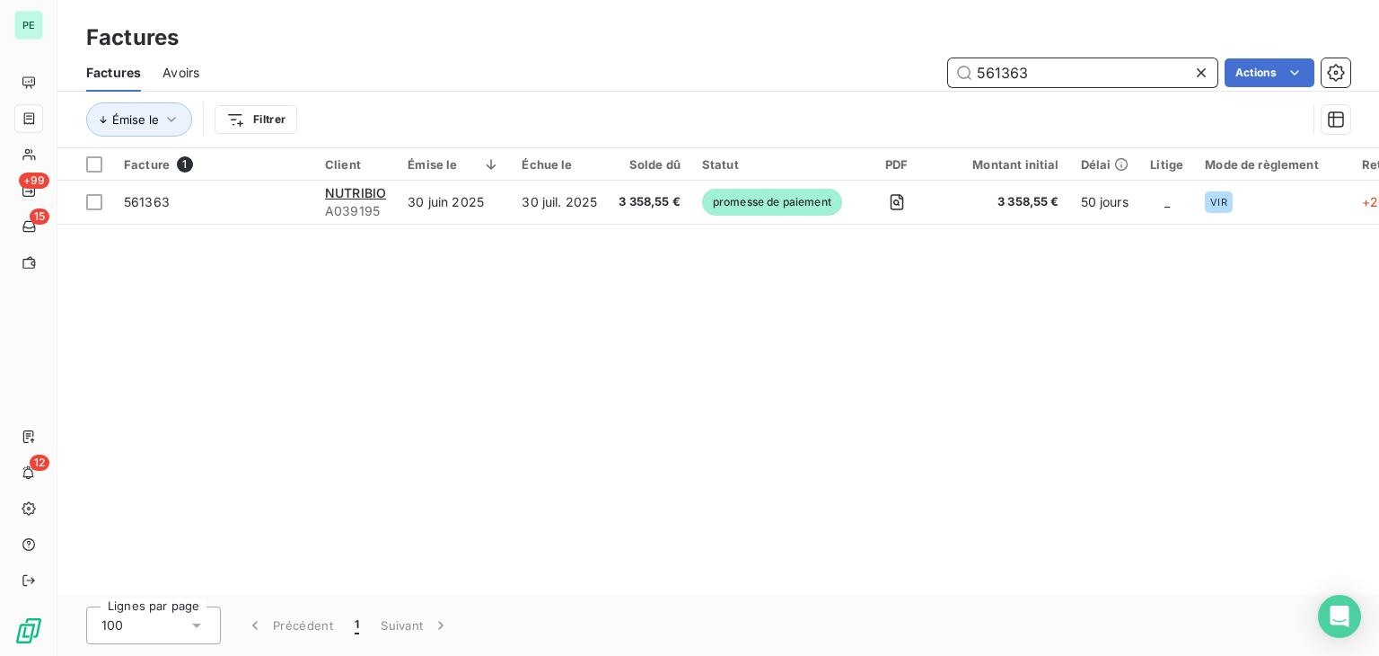
click at [946, 73] on div "561363 Actions" at bounding box center [786, 72] width 1130 height 29
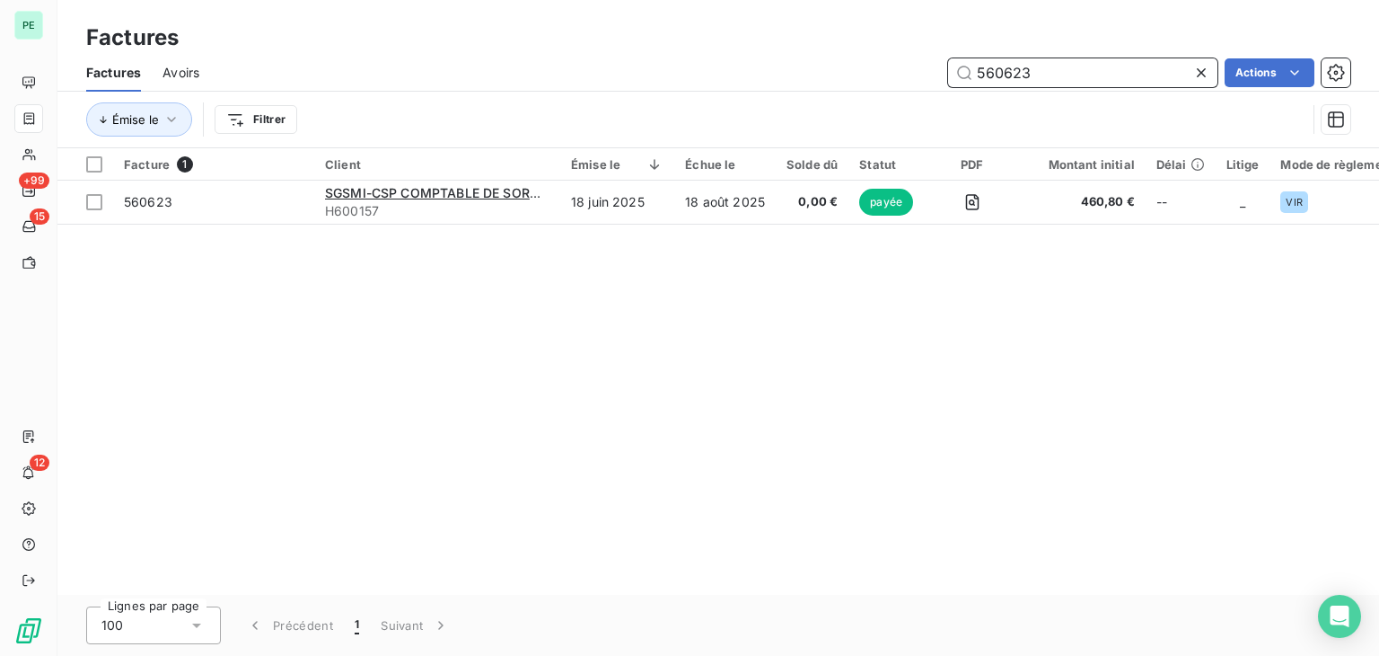
drag, startPoint x: 1060, startPoint y: 76, endPoint x: 981, endPoint y: 76, distance: 79.0
click at [981, 76] on input "560623" at bounding box center [1082, 72] width 269 height 29
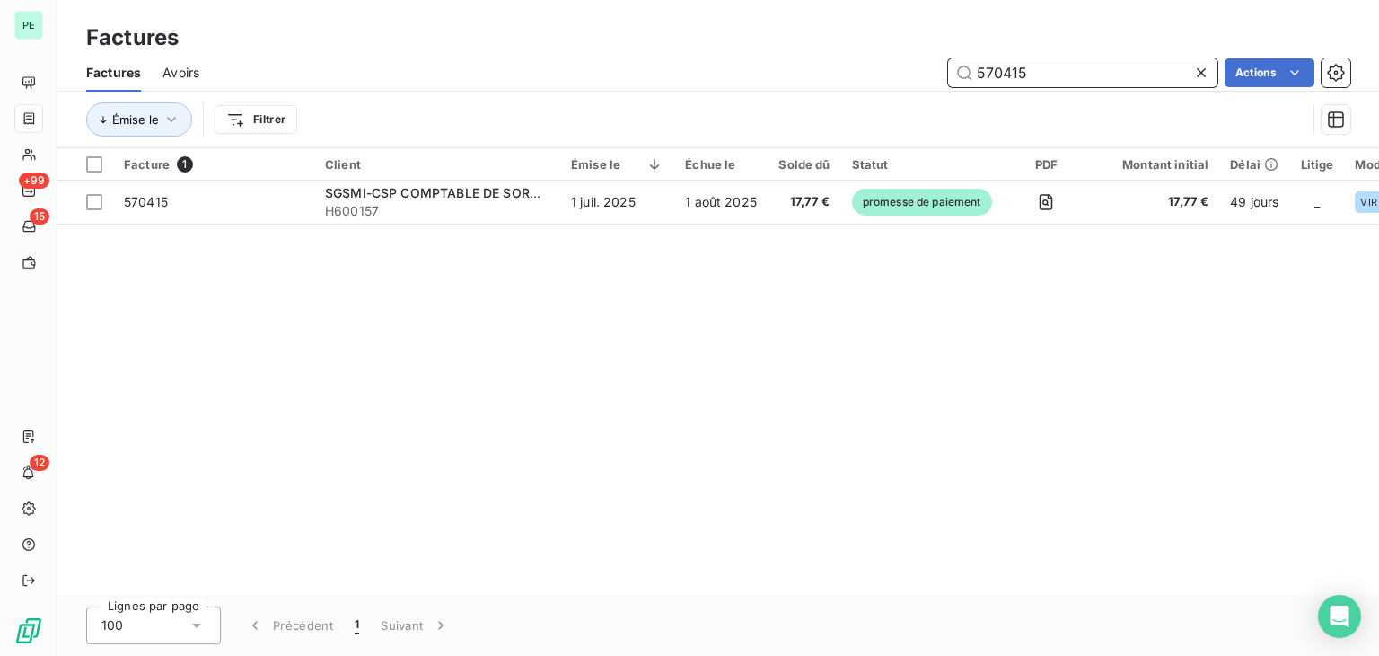
drag, startPoint x: 1033, startPoint y: 74, endPoint x: 938, endPoint y: 74, distance: 94.3
click at [938, 74] on div "570415 Actions" at bounding box center [786, 72] width 1130 height 29
click at [992, 72] on input "570415" at bounding box center [1082, 72] width 269 height 29
drag, startPoint x: 1005, startPoint y: 73, endPoint x: 1131, endPoint y: 73, distance: 125.7
click at [1131, 73] on input "570415" at bounding box center [1082, 72] width 269 height 29
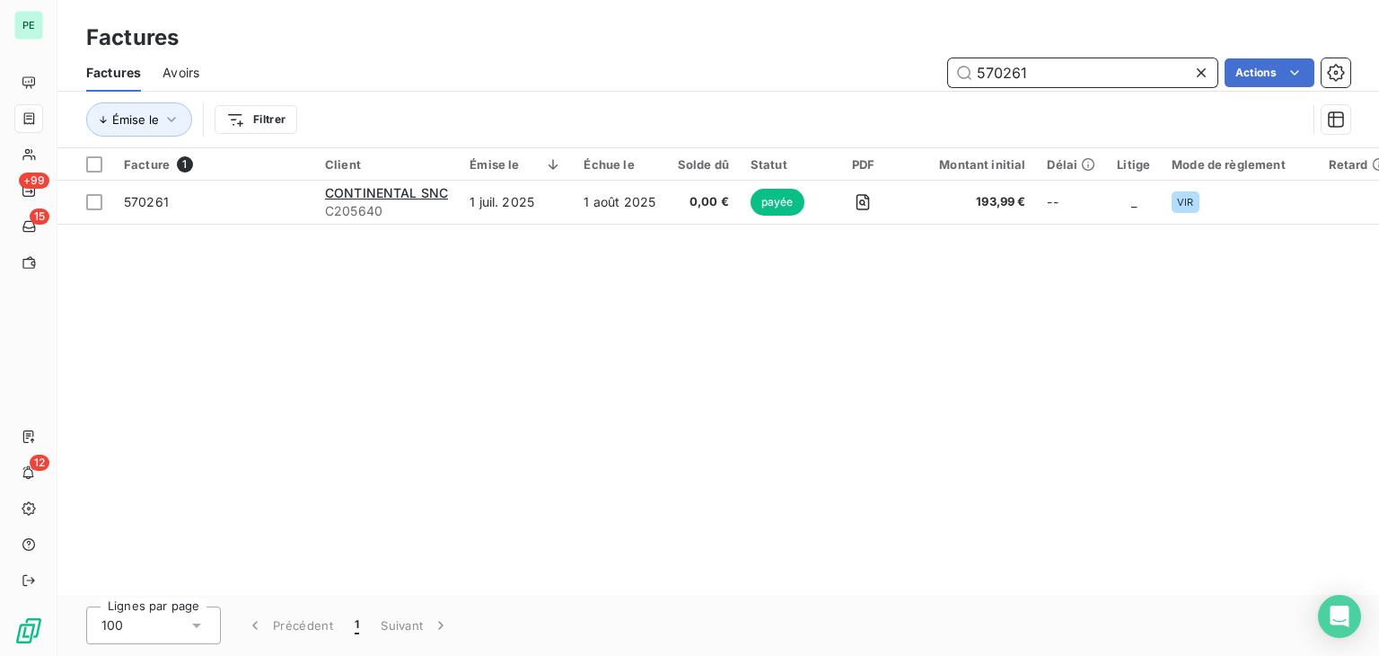
drag, startPoint x: 1064, startPoint y: 75, endPoint x: 884, endPoint y: 75, distance: 180.5
click at [884, 75] on div "570261 Actions" at bounding box center [786, 72] width 1130 height 29
click at [998, 71] on input "570261" at bounding box center [1082, 72] width 269 height 29
drag, startPoint x: 983, startPoint y: 71, endPoint x: 1102, endPoint y: 71, distance: 118.5
click at [1101, 71] on input "570261" at bounding box center [1082, 72] width 269 height 29
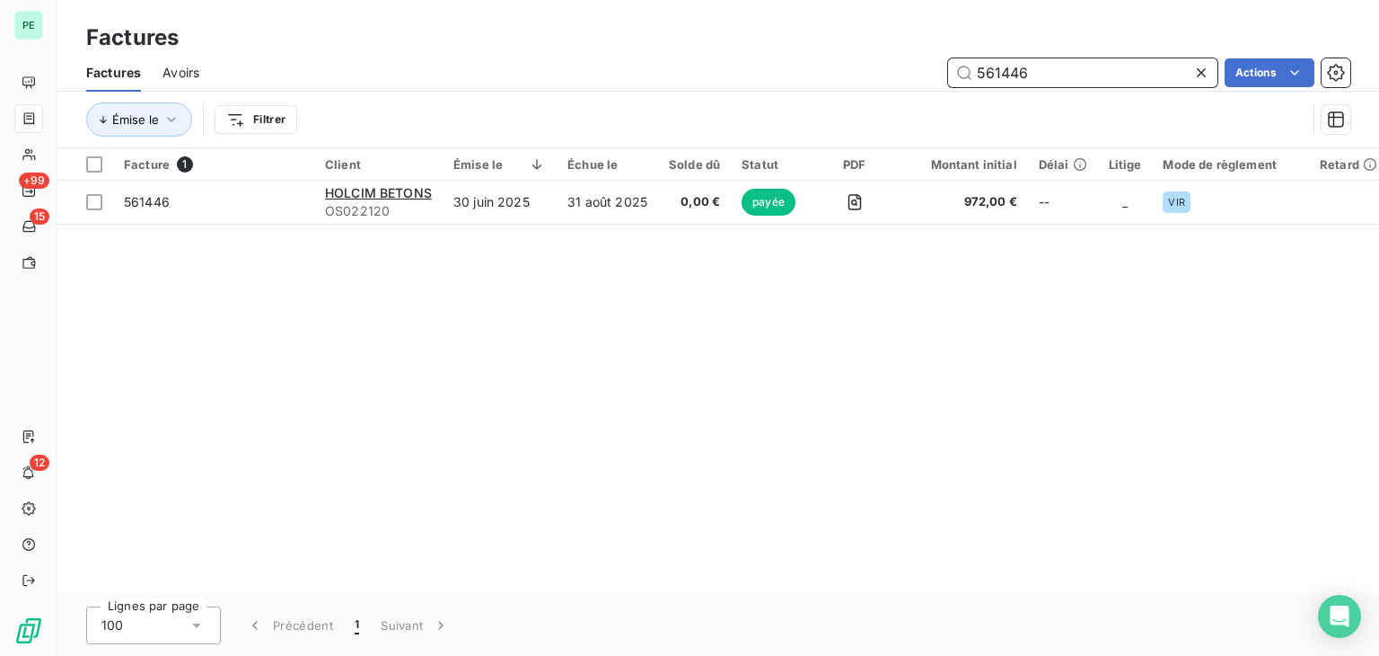
click at [997, 70] on input "561446" at bounding box center [1082, 72] width 269 height 29
drag, startPoint x: 991, startPoint y: 73, endPoint x: 1123, endPoint y: 73, distance: 132.0
click at [1121, 73] on input "561446" at bounding box center [1082, 72] width 269 height 29
click at [1017, 73] on input "560231" at bounding box center [1082, 72] width 269 height 29
drag, startPoint x: 994, startPoint y: 68, endPoint x: 1114, endPoint y: 68, distance: 120.3
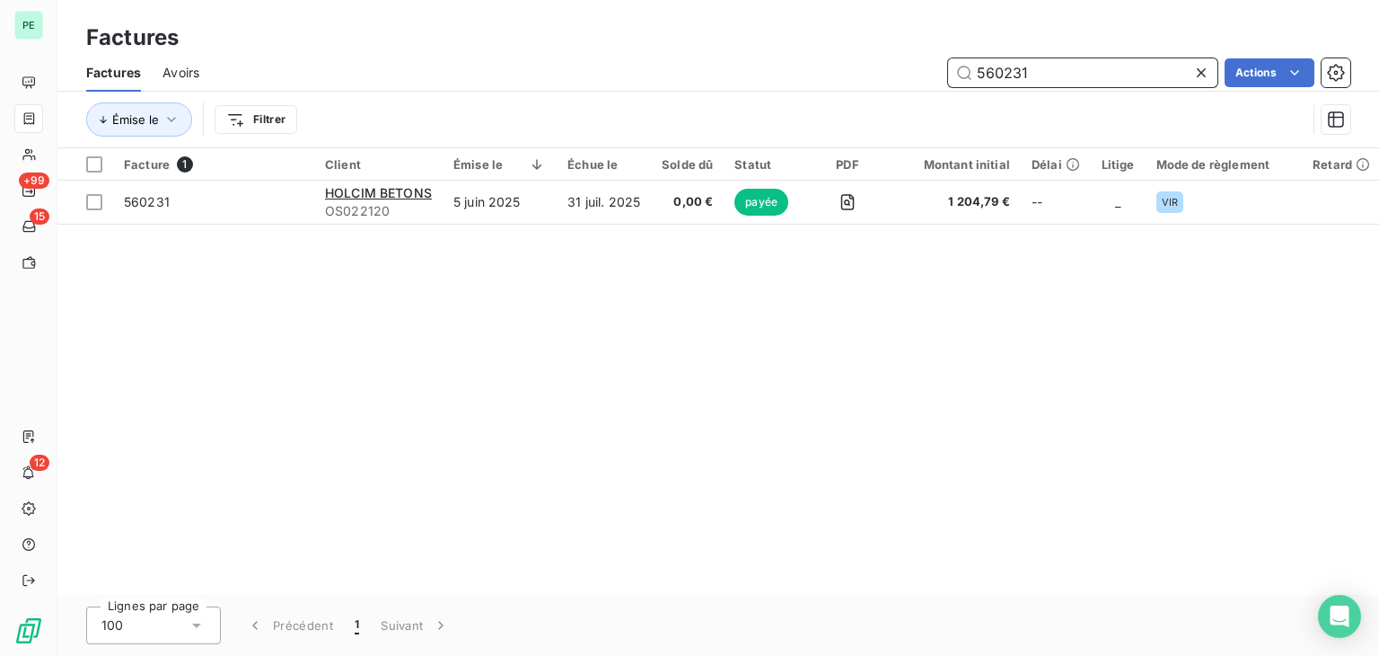
click at [1114, 68] on input "560231" at bounding box center [1082, 72] width 269 height 29
click at [1035, 73] on input "561313" at bounding box center [1082, 72] width 269 height 29
click at [1039, 73] on input "561315" at bounding box center [1082, 72] width 269 height 29
click at [1009, 73] on input "561315" at bounding box center [1082, 72] width 269 height 29
drag, startPoint x: 1003, startPoint y: 73, endPoint x: 1132, endPoint y: 76, distance: 129.4
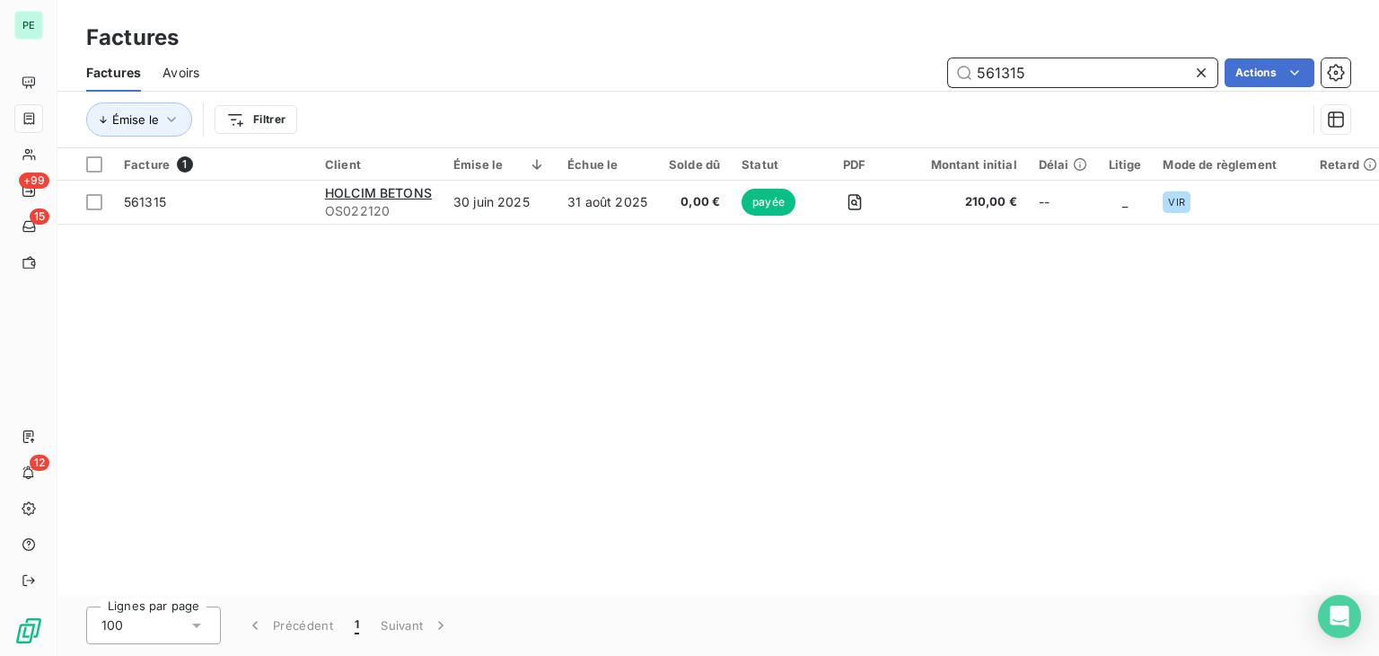
click at [1128, 74] on input "561315" at bounding box center [1082, 72] width 269 height 29
click at [1045, 65] on input "561447" at bounding box center [1082, 72] width 269 height 29
click at [1017, 76] on input "561445" at bounding box center [1082, 72] width 269 height 29
drag, startPoint x: 991, startPoint y: 73, endPoint x: 1113, endPoint y: 76, distance: 121.3
click at [1110, 73] on input "561445" at bounding box center [1082, 72] width 269 height 29
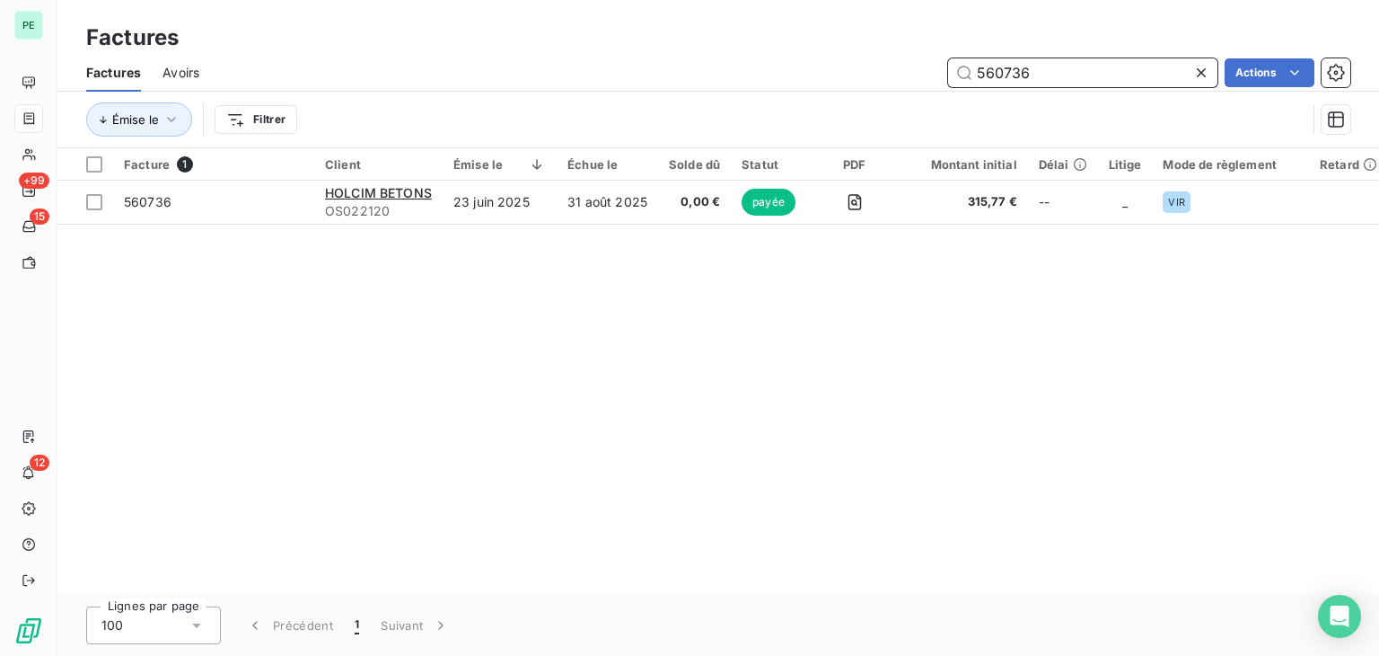
drag, startPoint x: 1070, startPoint y: 72, endPoint x: 907, endPoint y: 75, distance: 162.6
click at [907, 75] on div "560736 Actions" at bounding box center [786, 72] width 1130 height 29
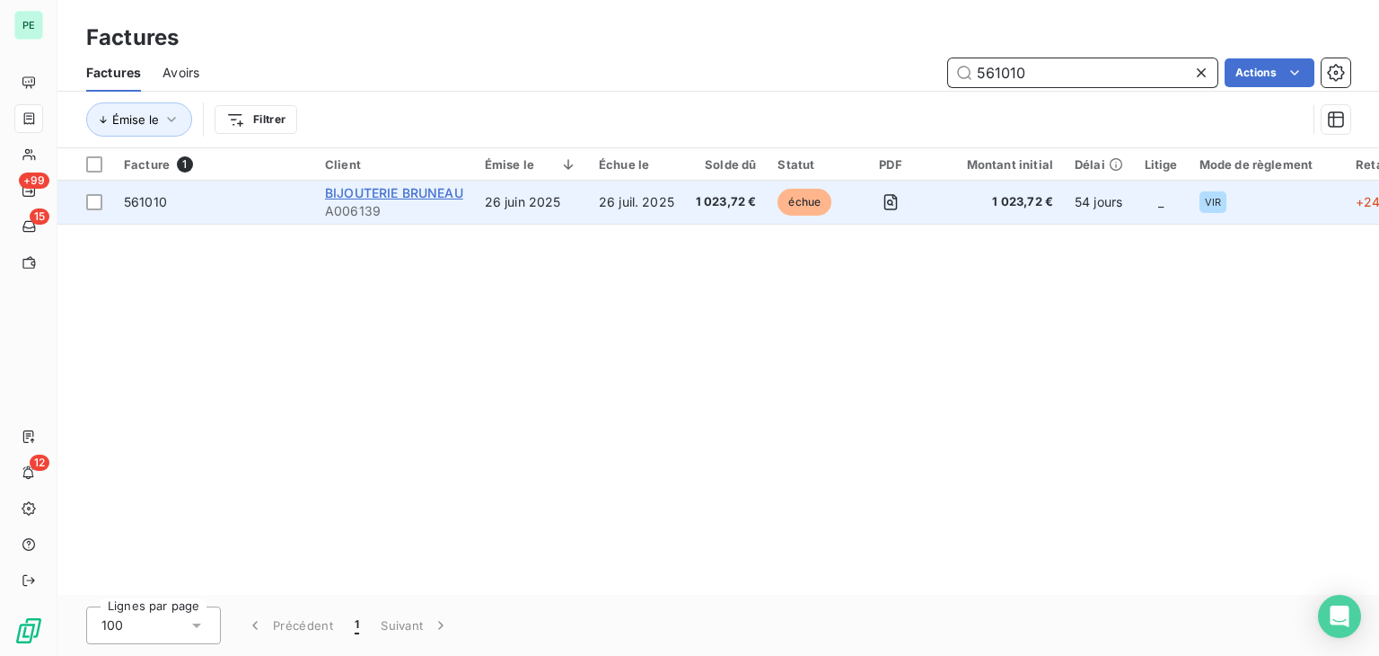
type input "561010"
click at [424, 193] on span "BIJOUTERIE BRUNEAU" at bounding box center [394, 192] width 138 height 15
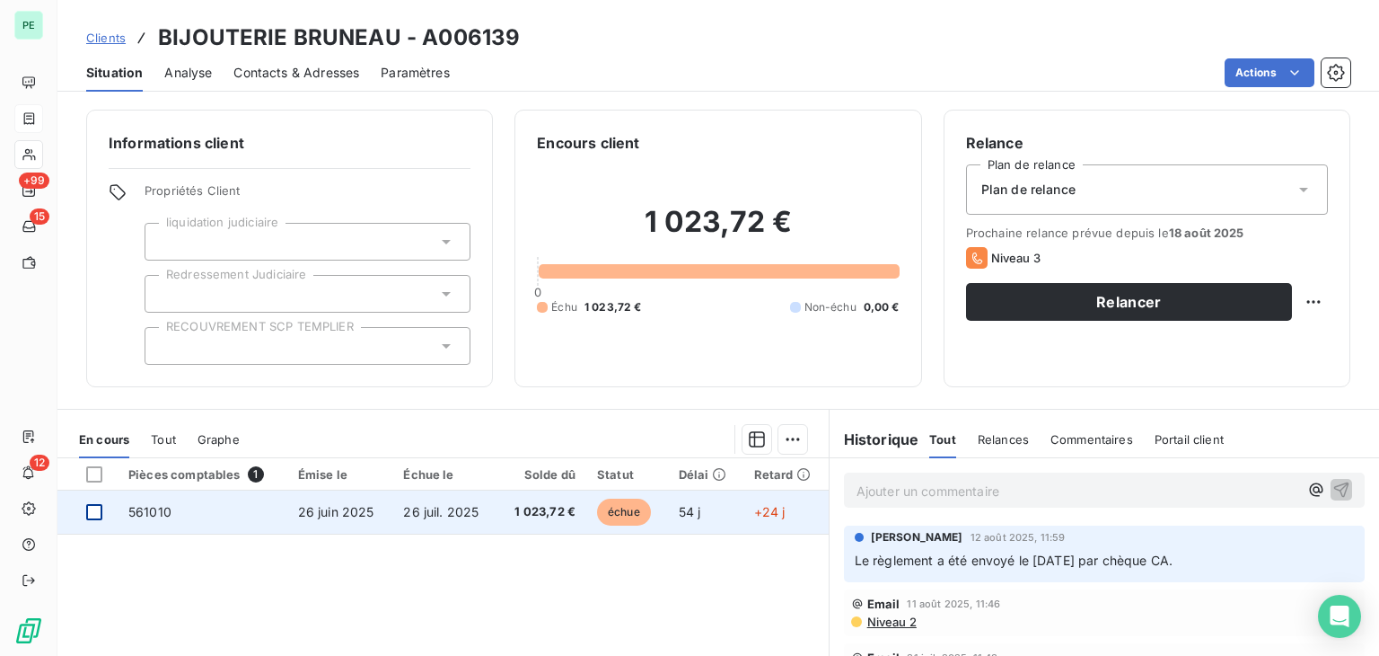
click at [94, 507] on div at bounding box center [94, 512] width 16 height 16
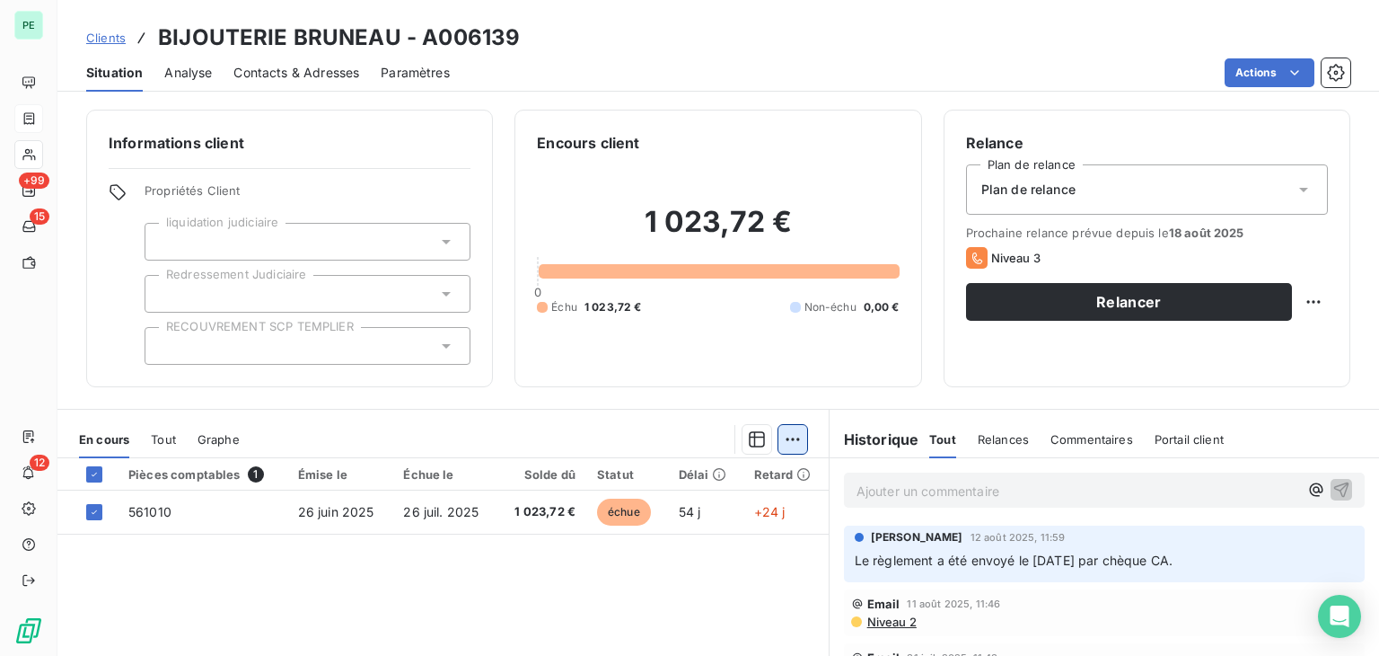
click at [783, 436] on html "PE +99 15 12 Clients BIJOUTERIE BRUNEAU - A006139 Situation Analyse Contacts & …" at bounding box center [689, 328] width 1379 height 656
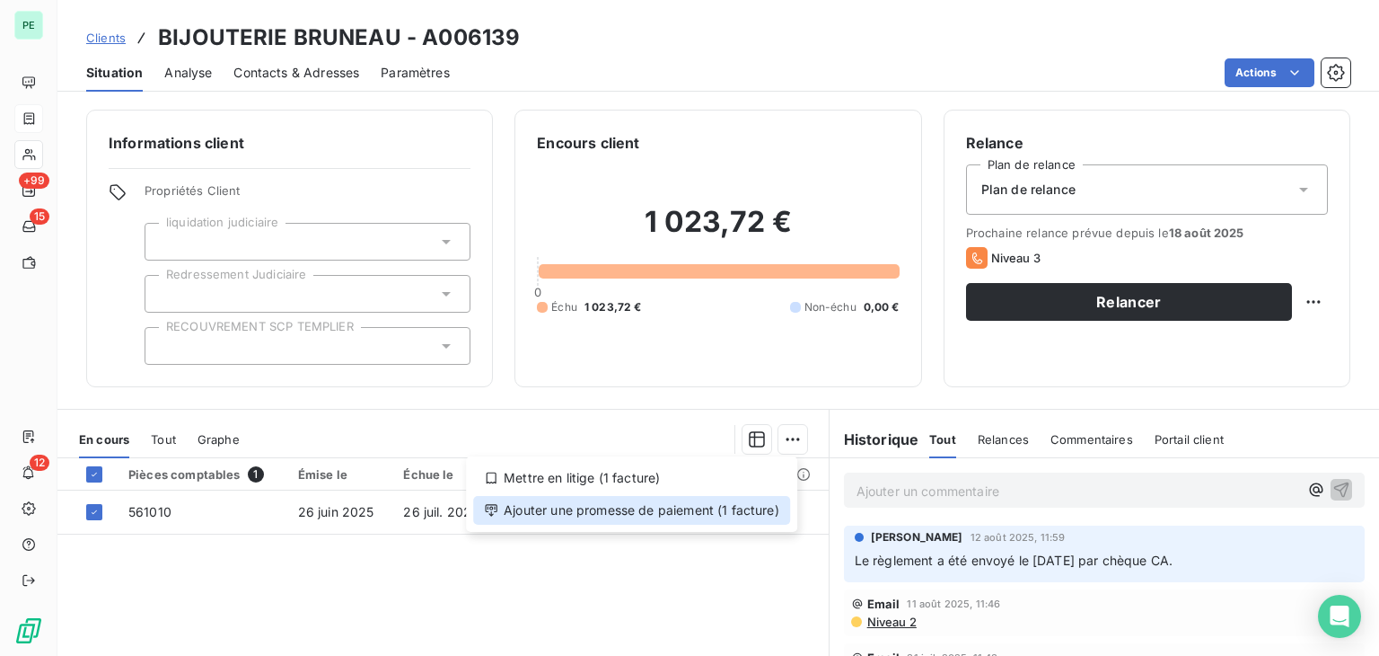
click at [586, 513] on div "Ajouter une promesse de paiement (1 facture)" at bounding box center [631, 510] width 317 height 29
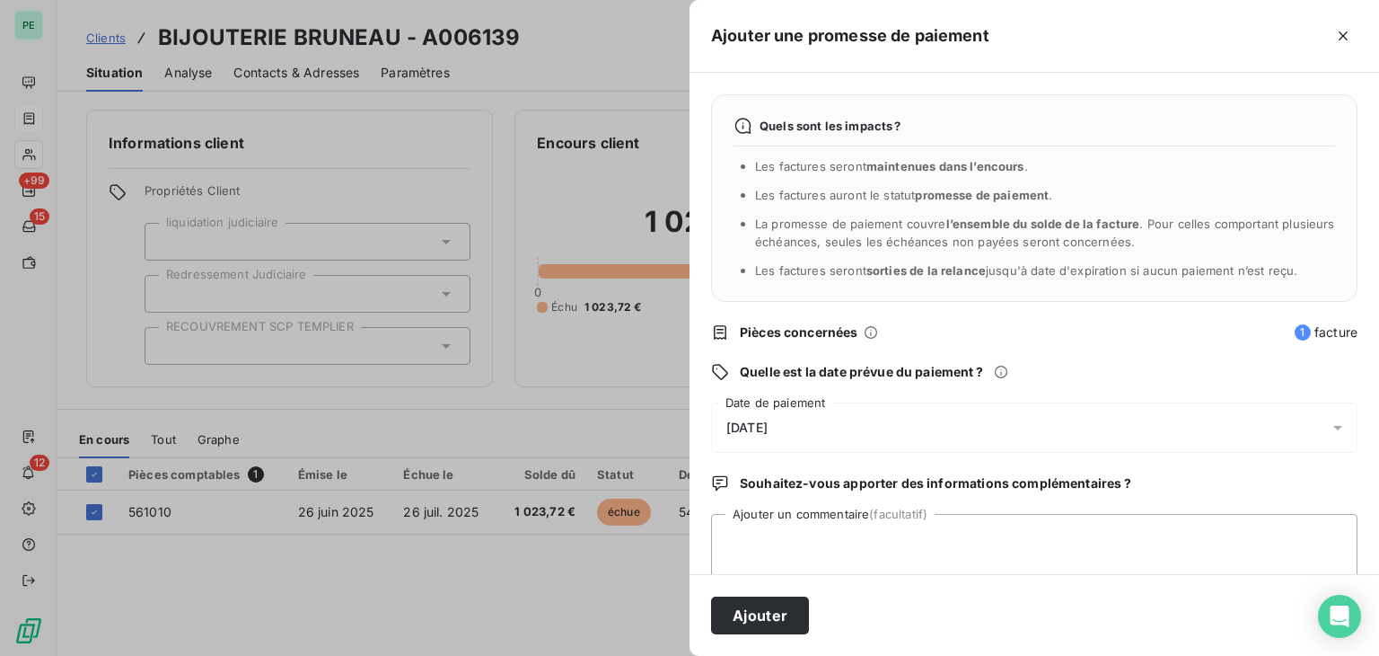
click at [869, 411] on div "20/08/2025" at bounding box center [1034, 427] width 647 height 50
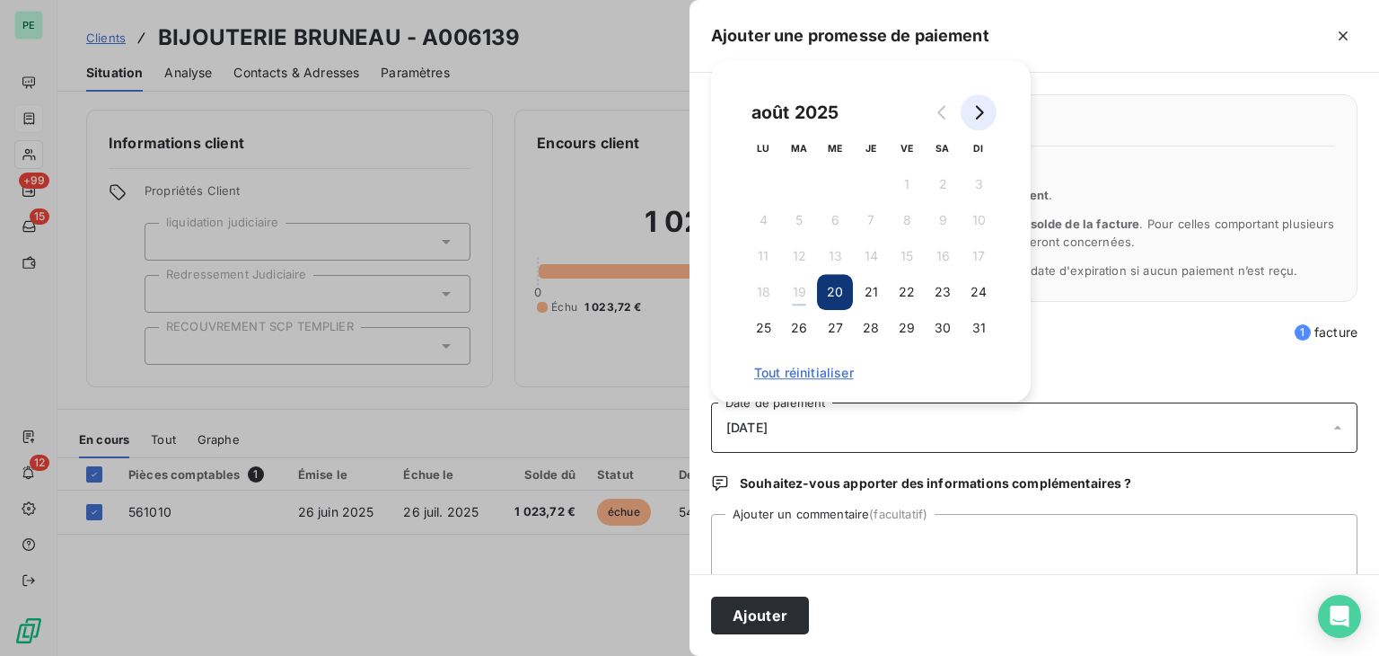
click at [978, 118] on icon "Go to next month" at bounding box center [980, 112] width 8 height 14
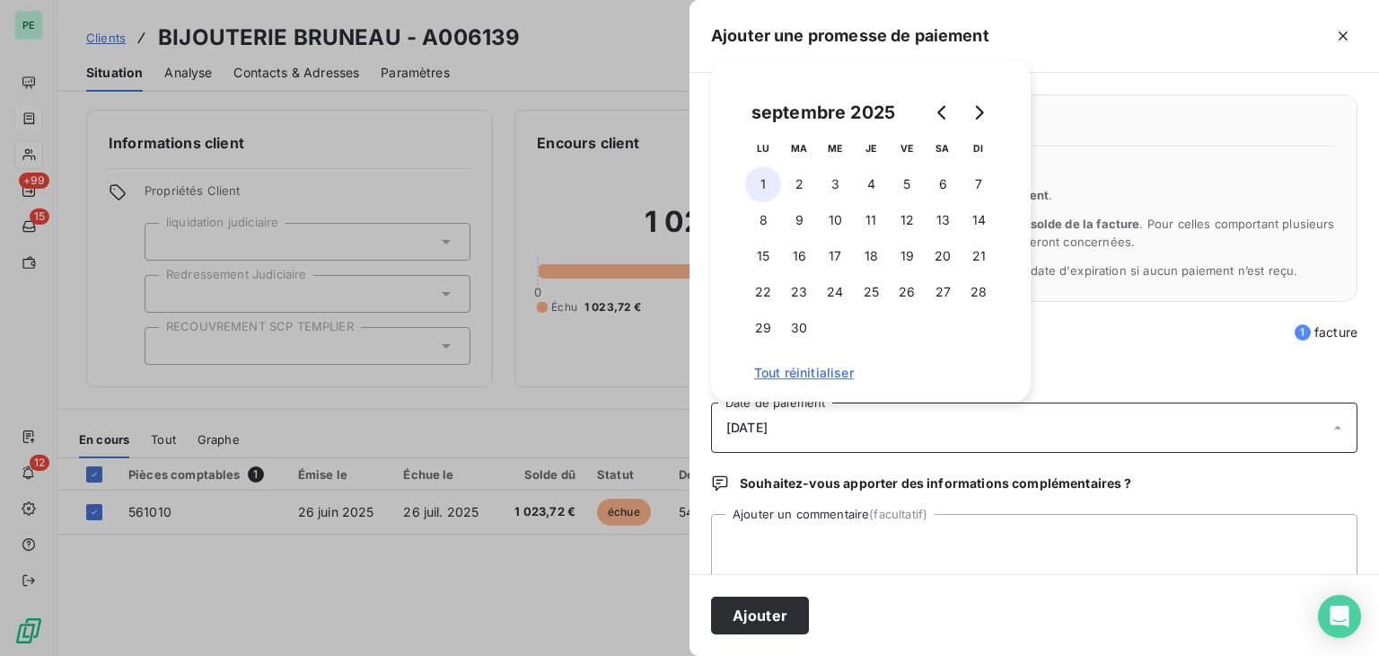
click at [764, 190] on button "1" at bounding box center [763, 184] width 36 height 36
click at [766, 224] on button "8" at bounding box center [763, 220] width 36 height 36
click at [762, 241] on button "15" at bounding box center [763, 256] width 36 height 36
click at [770, 221] on button "8" at bounding box center [763, 220] width 36 height 36
click at [818, 525] on textarea "Ajouter un commentaire (facultatif)" at bounding box center [1034, 548] width 647 height 68
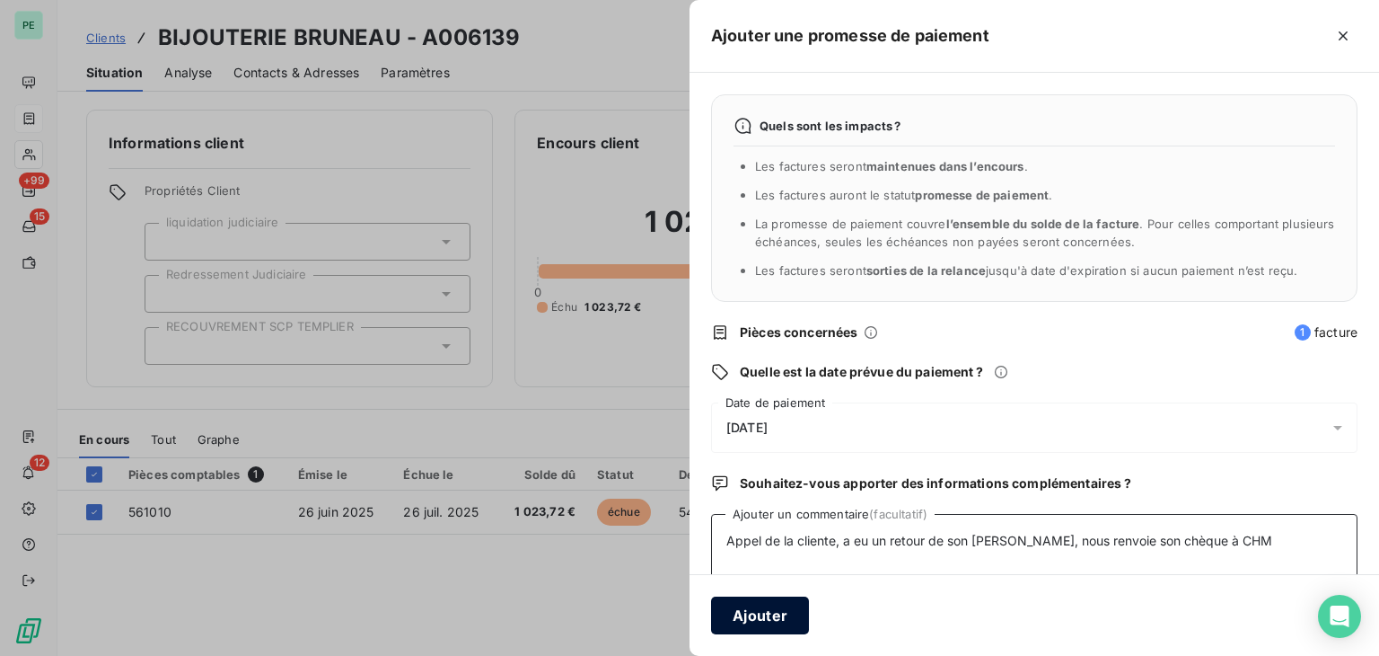
type textarea "Appel de la cliente, a eu un retour de son courrier, nous renvoie son chèque à …"
click at [788, 612] on button "Ajouter" at bounding box center [760, 615] width 98 height 38
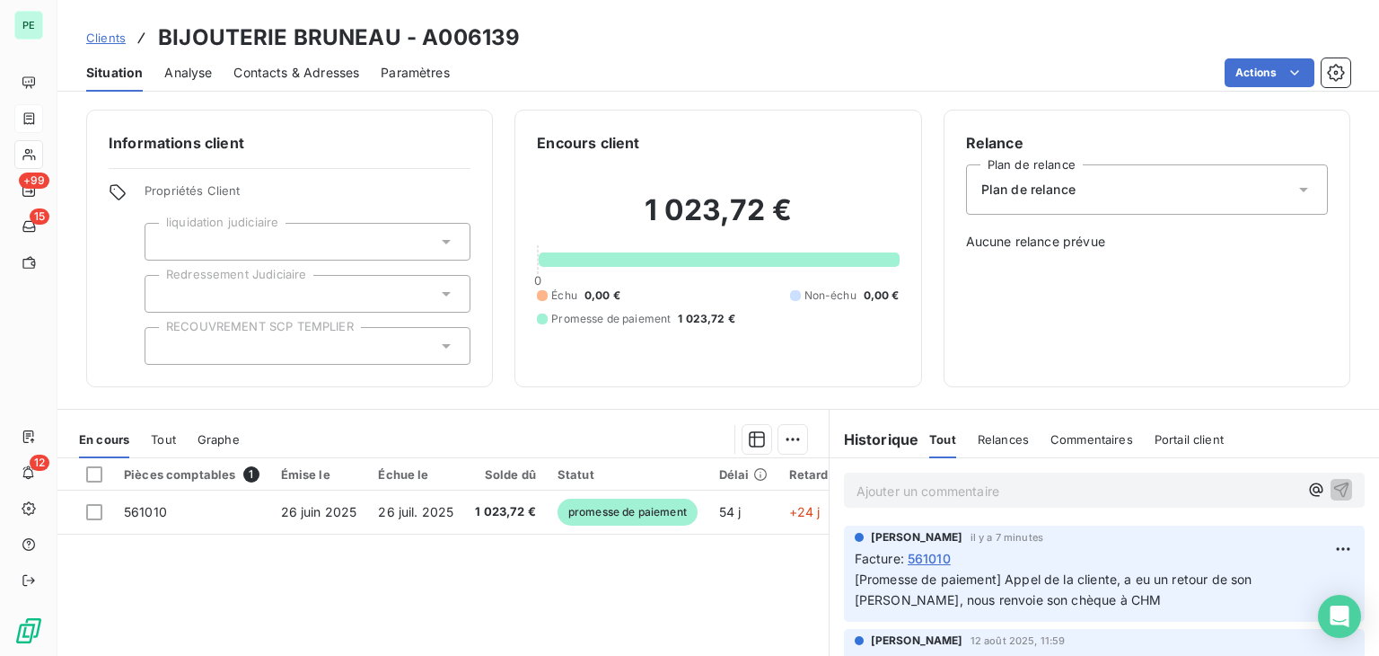
click at [788, 612] on div "Pièces comptables 1 Émise le Échue le Solde dû Statut Délai Retard 561010 26 ju…" at bounding box center [442, 631] width 771 height 346
